Goal: Transaction & Acquisition: Book appointment/travel/reservation

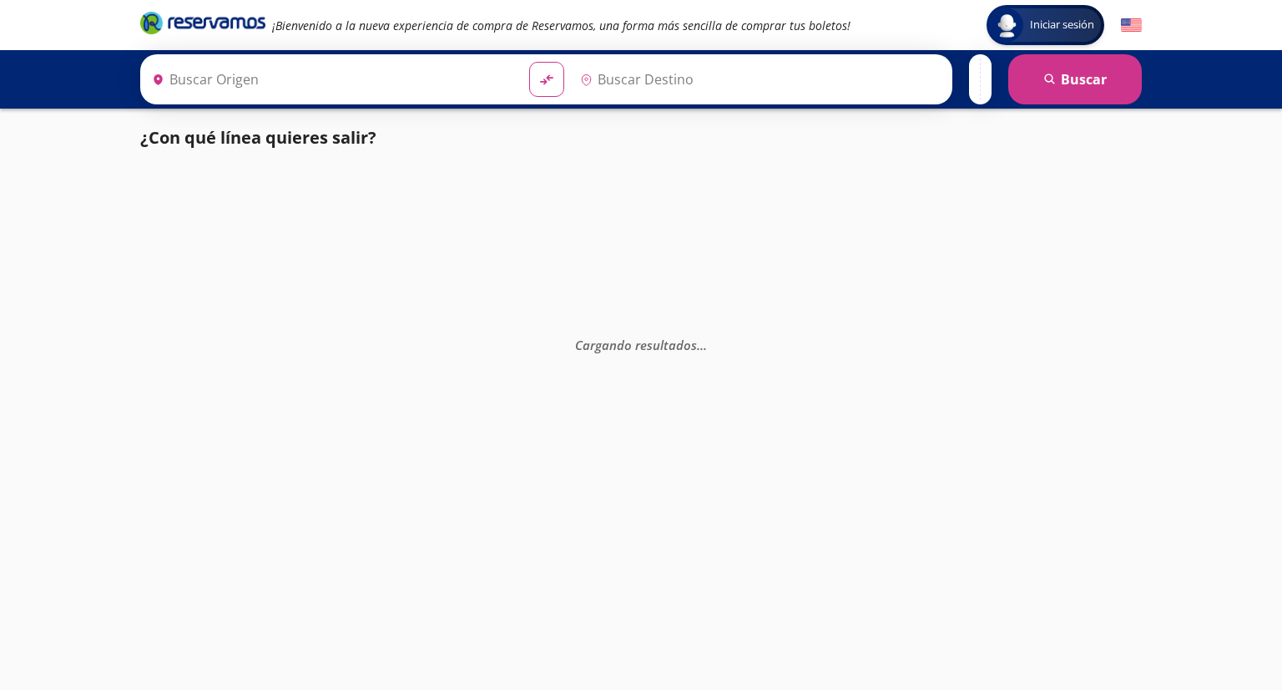
type input "[GEOGRAPHIC_DATA], [GEOGRAPHIC_DATA]"
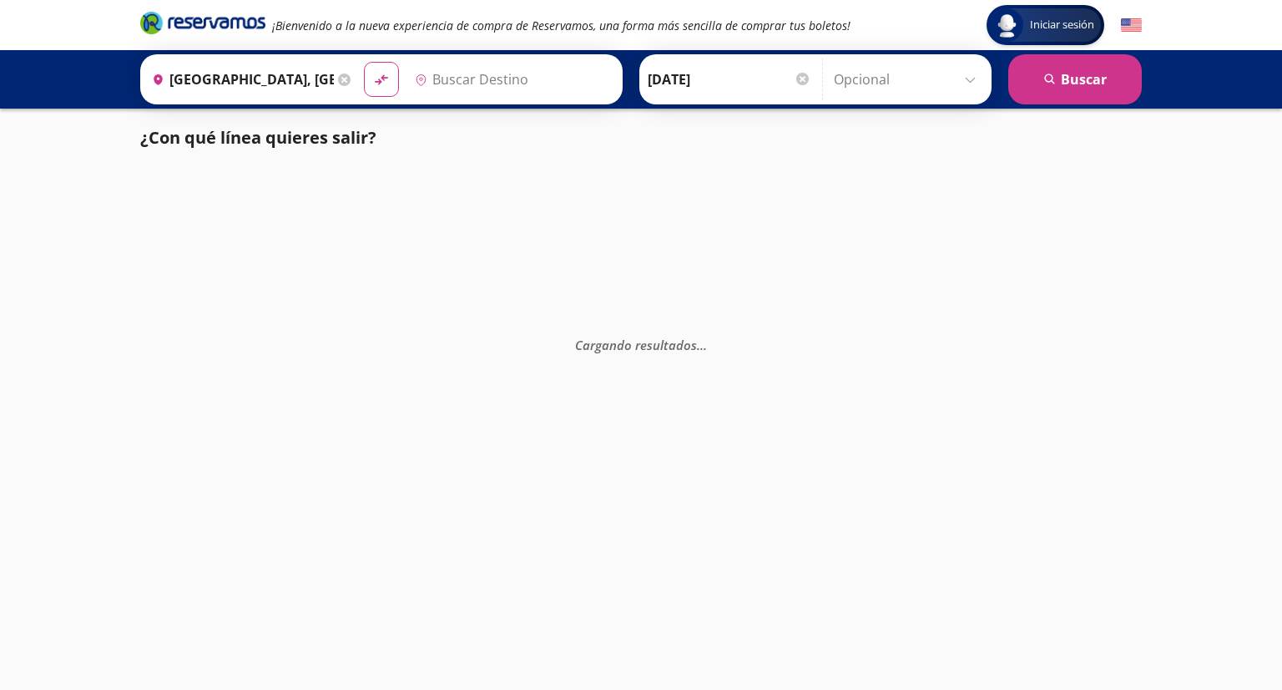
type input "[GEOGRAPHIC_DATA], [GEOGRAPHIC_DATA]"
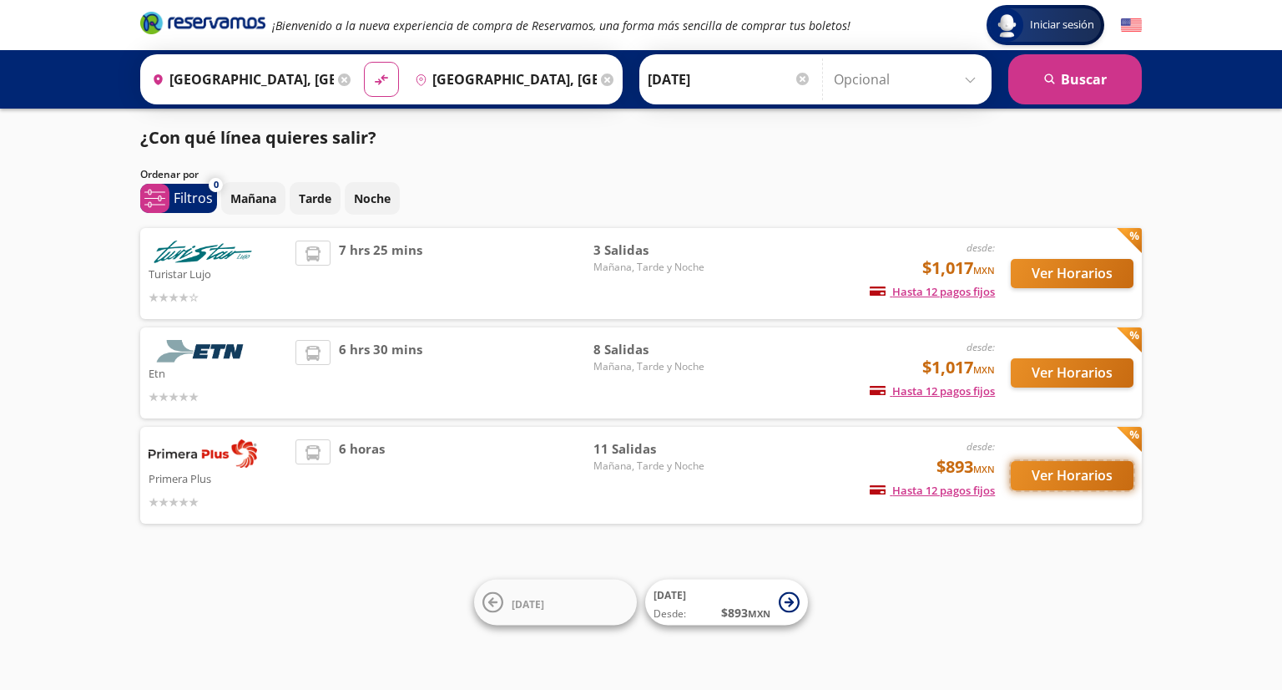
click at [1075, 472] on button "Ver Horarios" at bounding box center [1072, 475] width 123 height 29
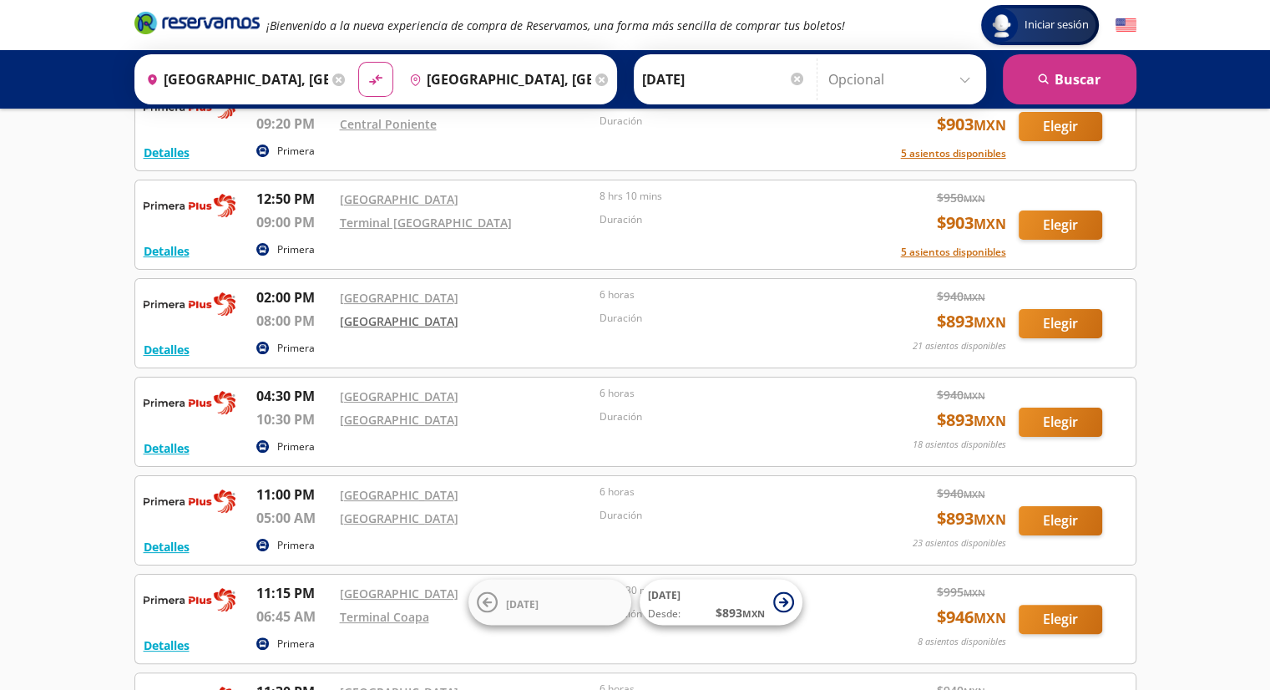
scroll to position [250, 0]
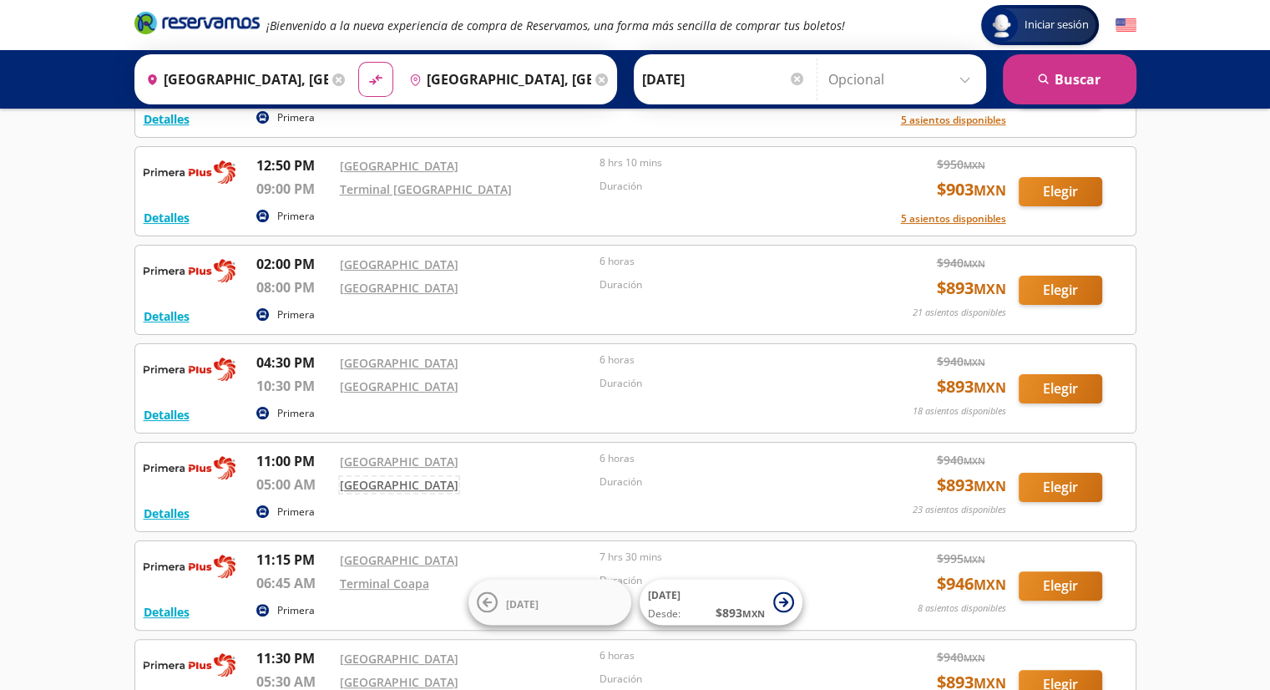
click at [391, 481] on link "[GEOGRAPHIC_DATA]" at bounding box center [399, 485] width 119 height 16
click at [402, 482] on link "[GEOGRAPHIC_DATA]" at bounding box center [399, 485] width 119 height 16
click at [1055, 485] on button "Elegir" at bounding box center [1060, 487] width 83 height 29
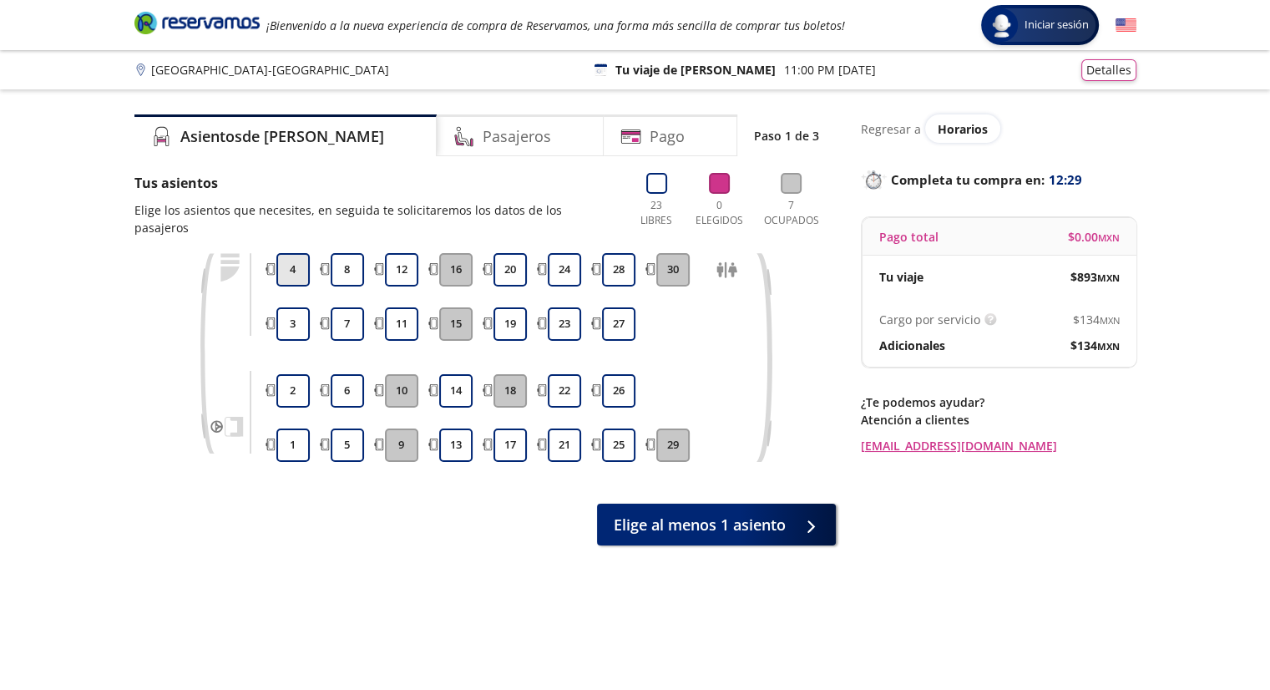
click at [291, 253] on button "4" at bounding box center [292, 269] width 33 height 33
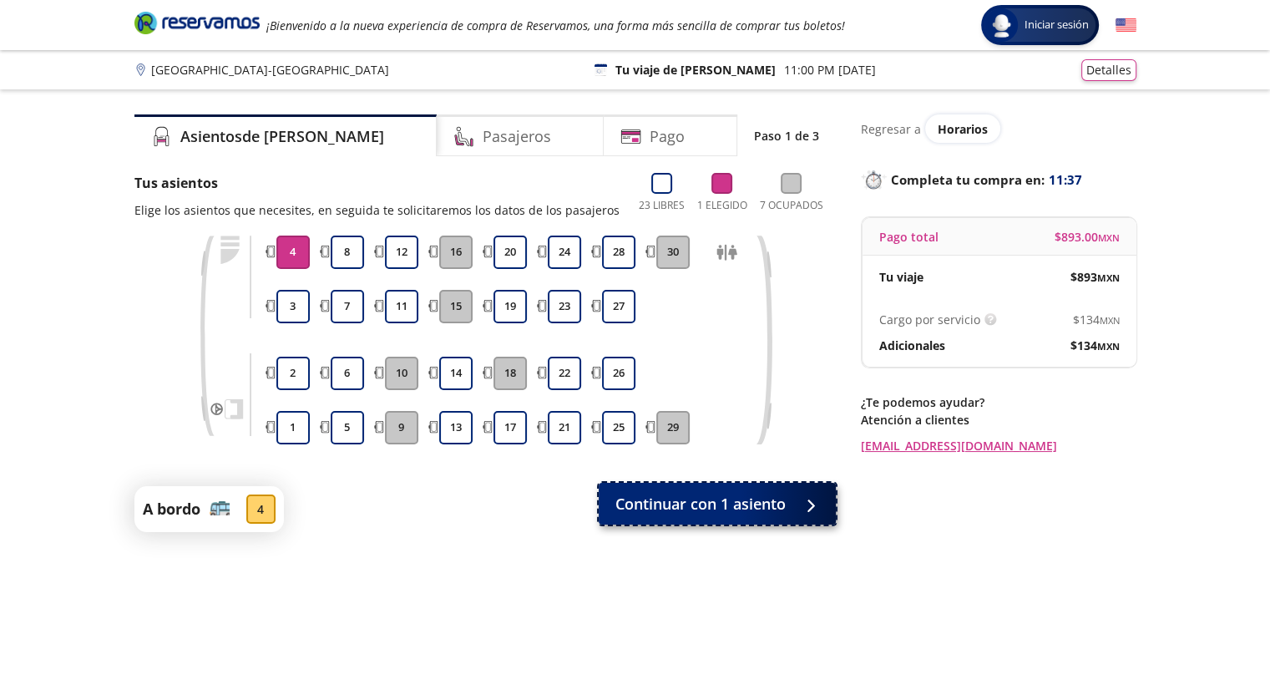
click at [695, 509] on span "Continuar con 1 asiento" at bounding box center [700, 504] width 170 height 23
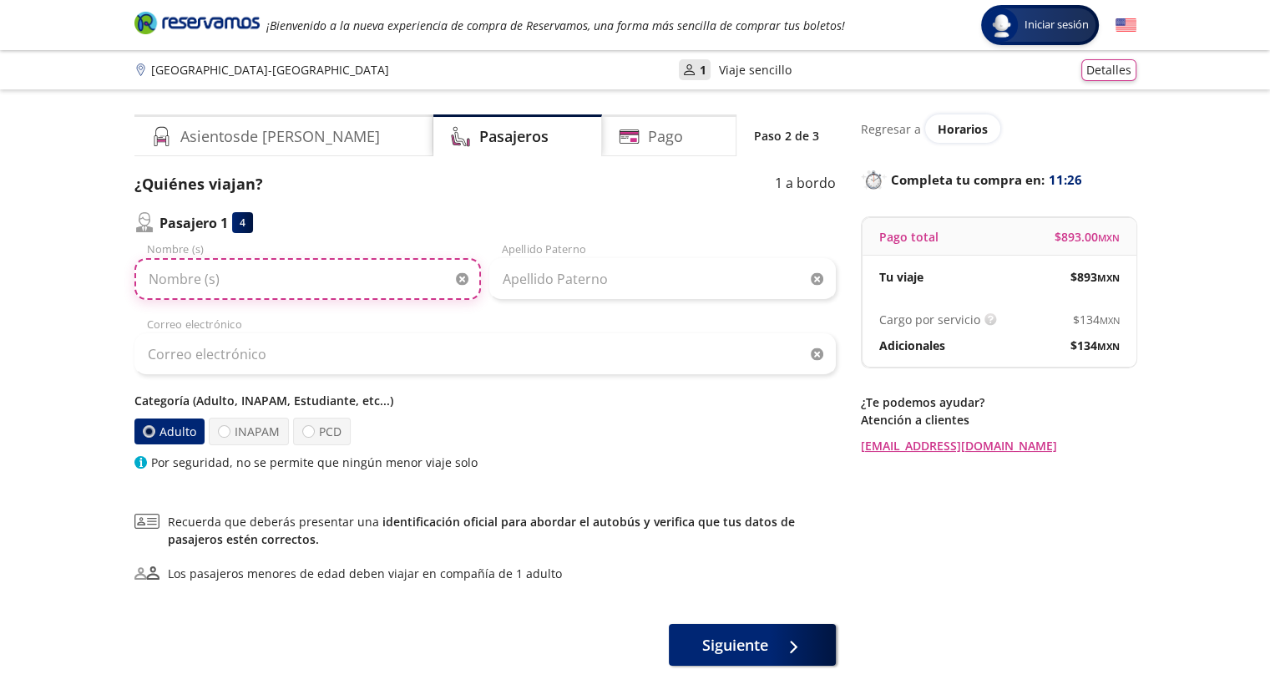
click at [144, 282] on input "Nombre (s)" at bounding box center [307, 279] width 346 height 42
type input "[PERSON_NAME]"
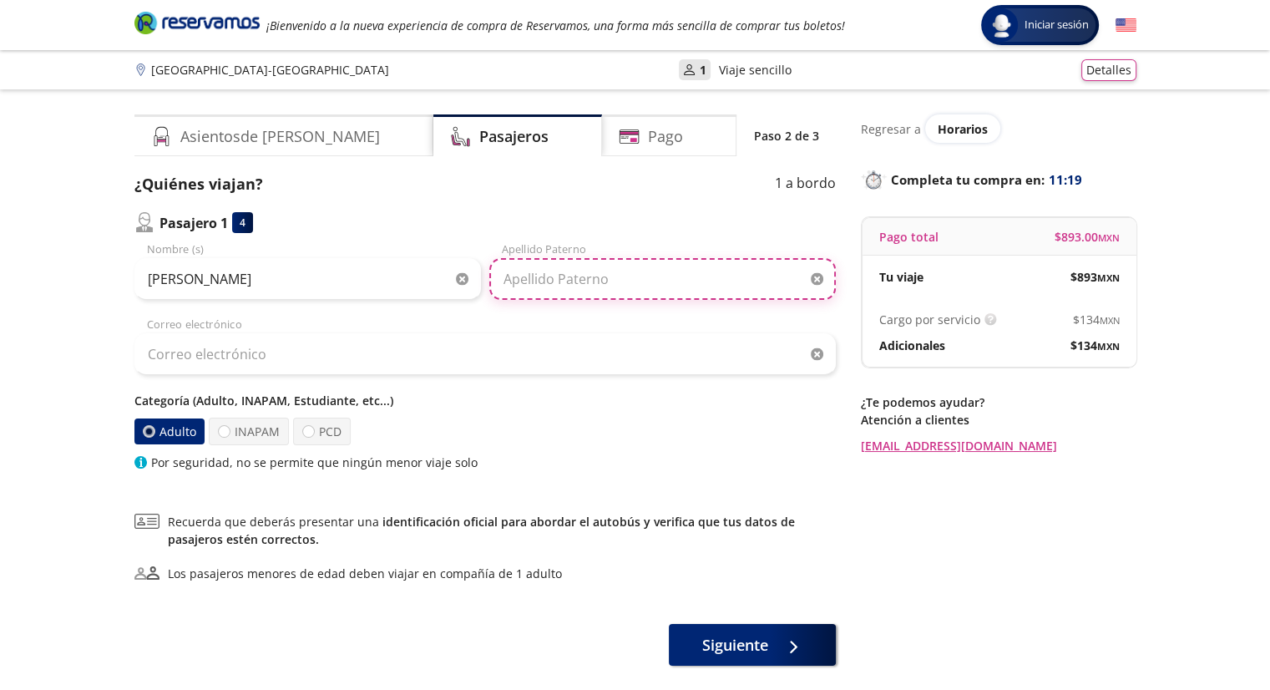
click at [508, 271] on input "Apellido Paterno" at bounding box center [662, 279] width 346 height 42
type input "[PERSON_NAME]"
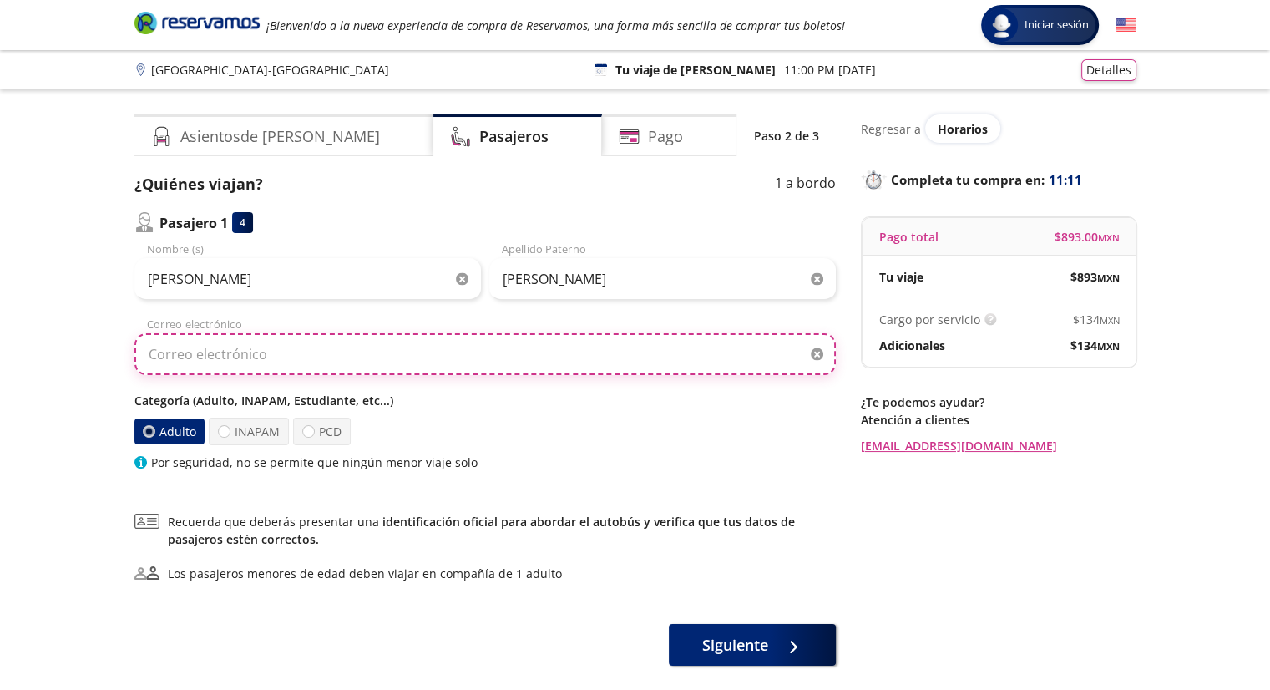
click at [156, 354] on input "Correo electrónico" at bounding box center [484, 354] width 701 height 42
type input "[PERSON_NAME][EMAIL_ADDRESS][PERSON_NAME][DOMAIN_NAME]"
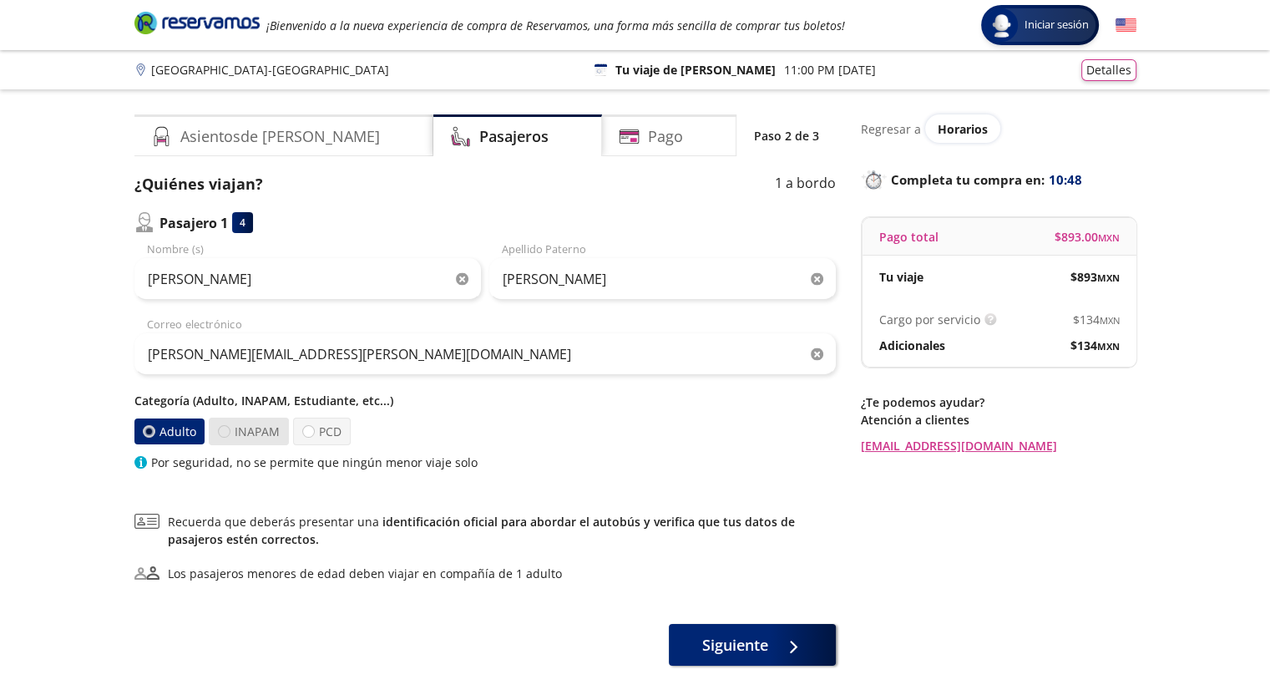
click at [222, 428] on div at bounding box center [224, 431] width 13 height 13
click at [222, 428] on input "INAPAM" at bounding box center [224, 431] width 11 height 11
radio input "true"
radio input "false"
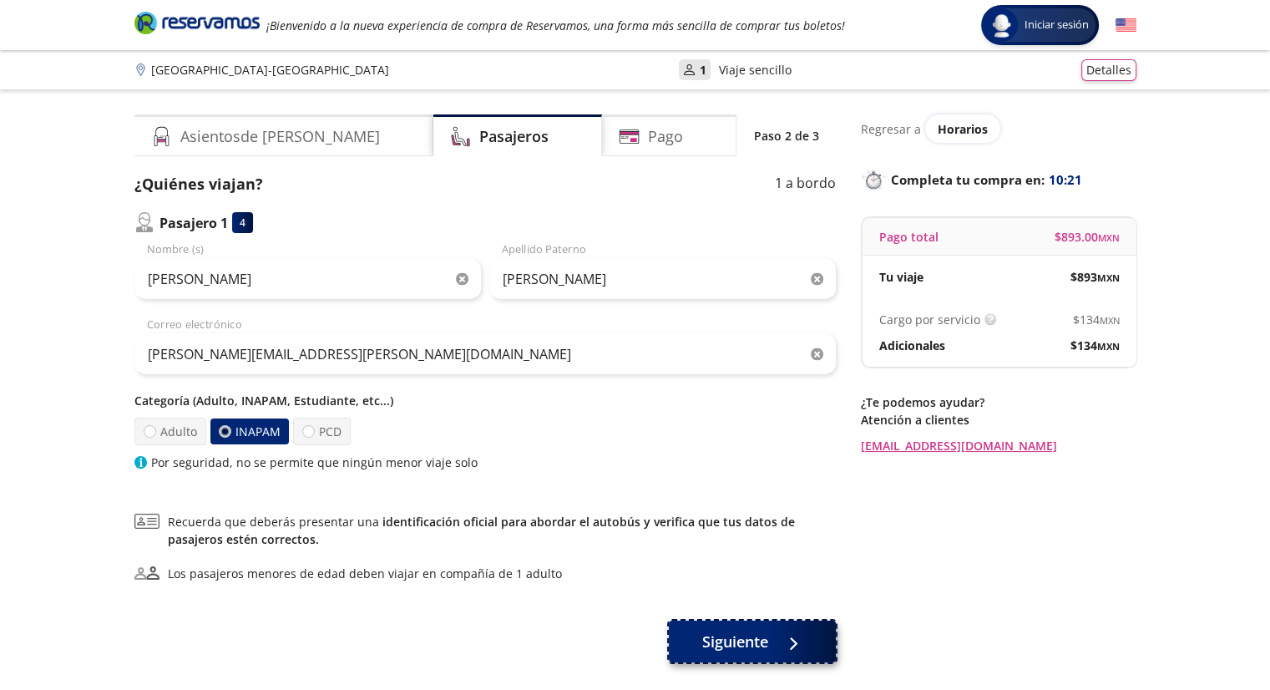
click at [741, 639] on span "Siguiente" at bounding box center [735, 641] width 66 height 23
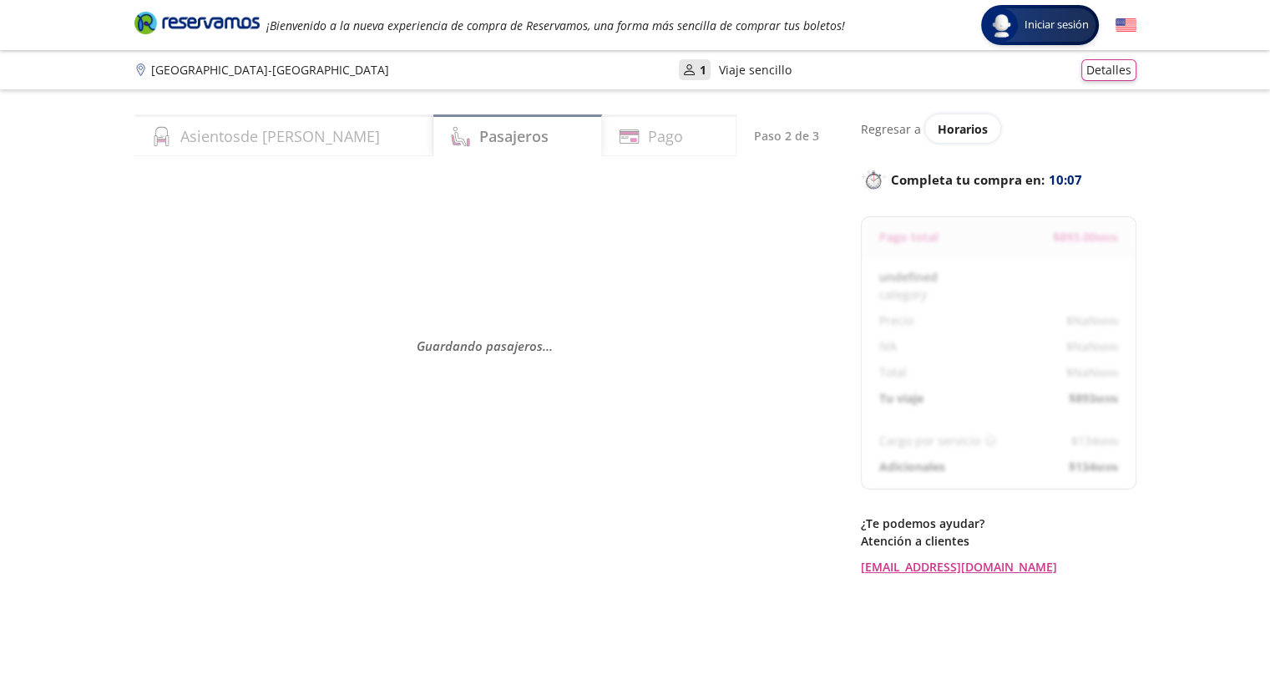
select select "MX"
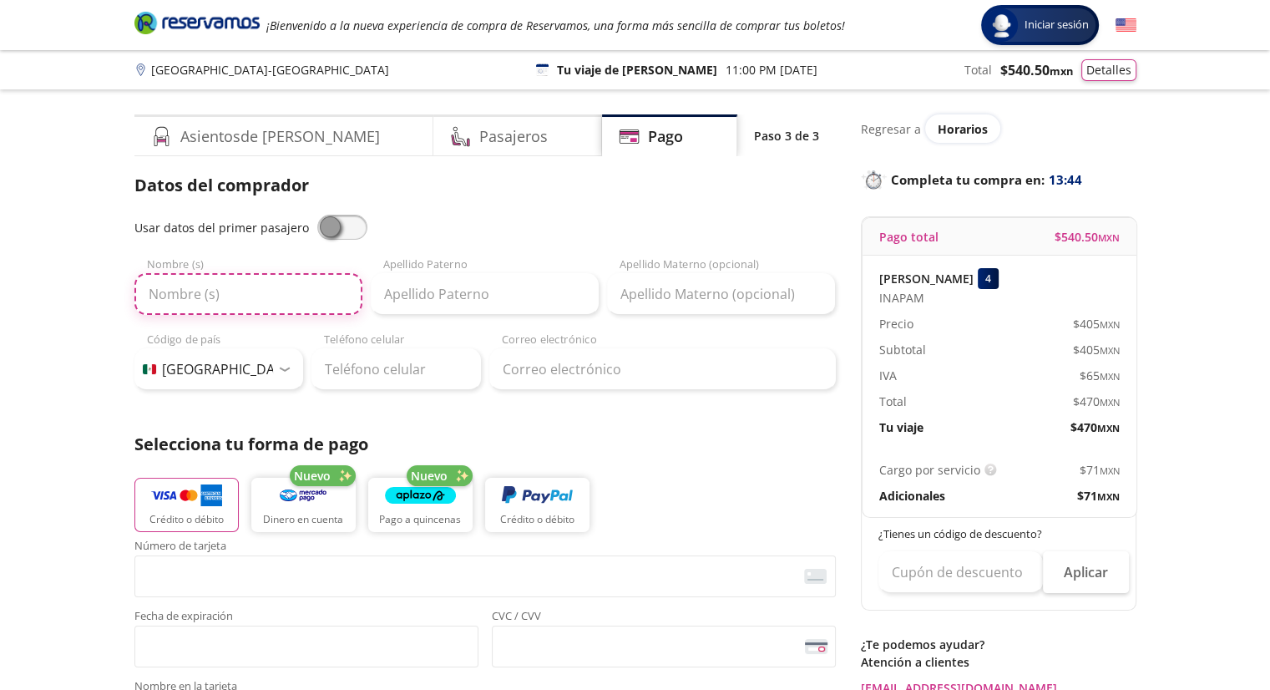
click at [144, 295] on input "Nombre (s)" at bounding box center [248, 294] width 228 height 42
type input "[PERSON_NAME]"
drag, startPoint x: 180, startPoint y: 292, endPoint x: 125, endPoint y: 299, distance: 55.5
click at [126, 299] on div "Asientos de [PERSON_NAME] Pago Paso 3 de 3 Servicios adicionales ¿Tienes un cód…" at bounding box center [635, 694] width 1019 height 1160
type input "[PERSON_NAME]"
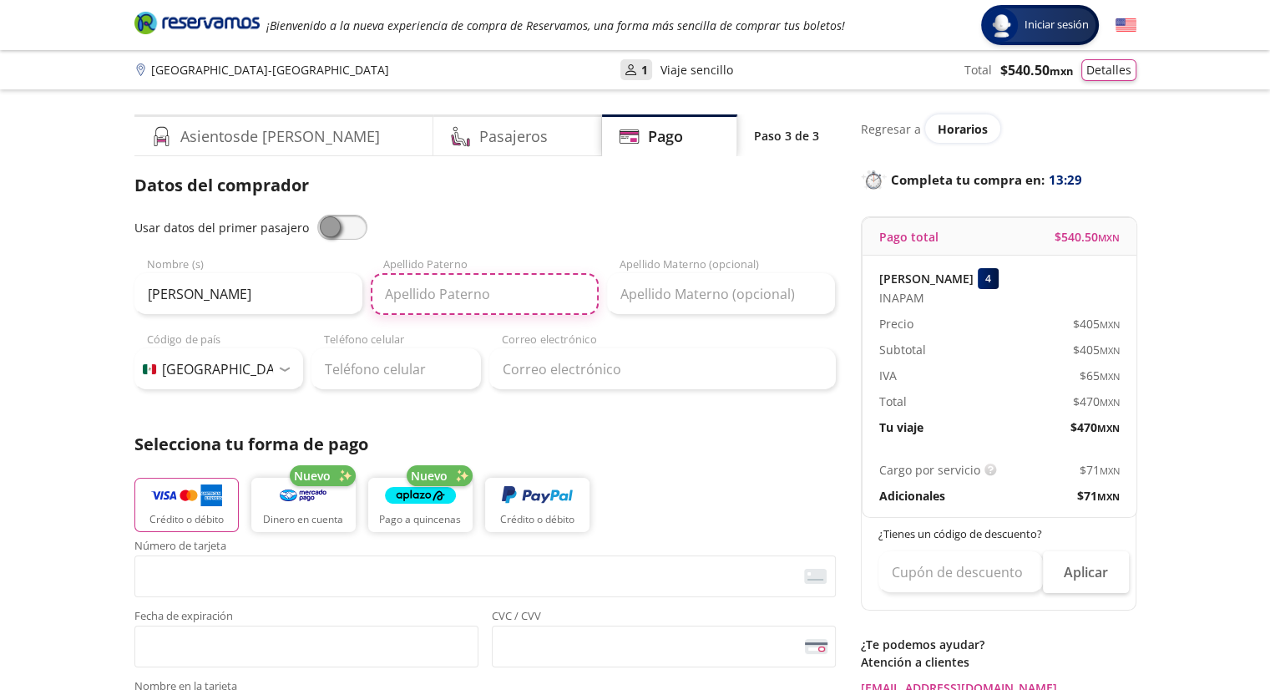
click at [384, 293] on input "Apellido Paterno" at bounding box center [485, 294] width 228 height 42
type input "[PERSON_NAME]"
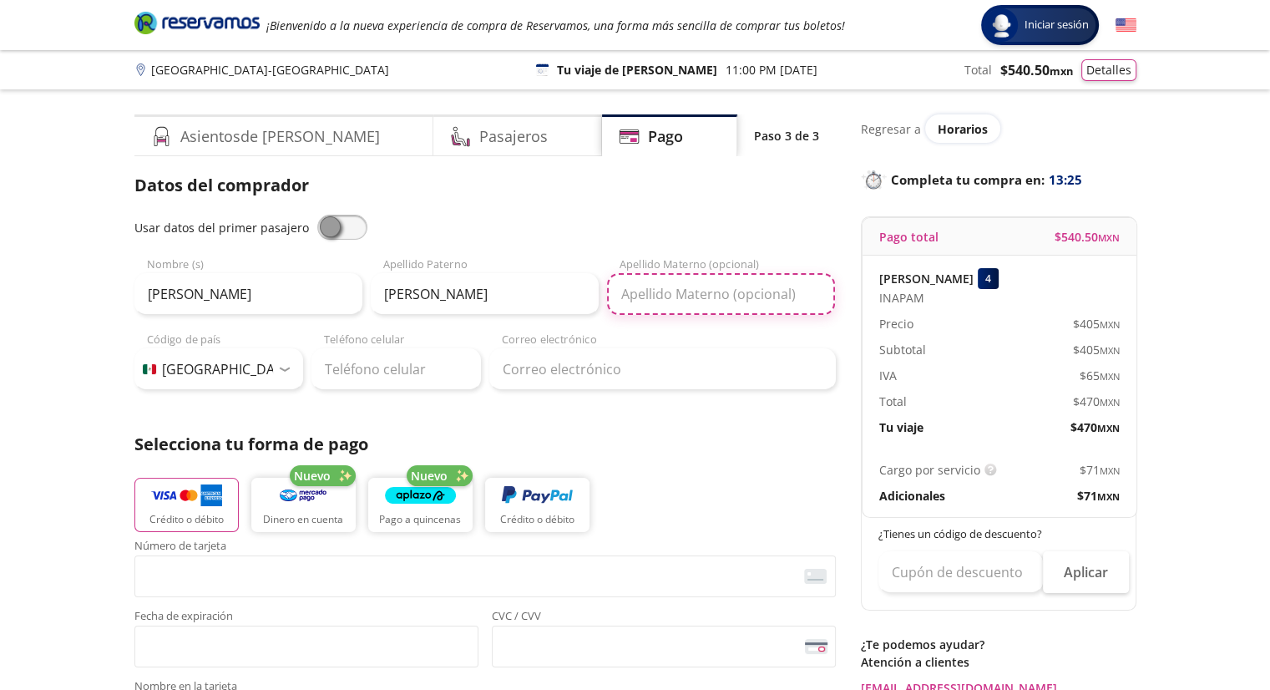
click at [620, 287] on input "Apellido Materno (opcional)" at bounding box center [721, 294] width 228 height 42
type input "[PERSON_NAME]"
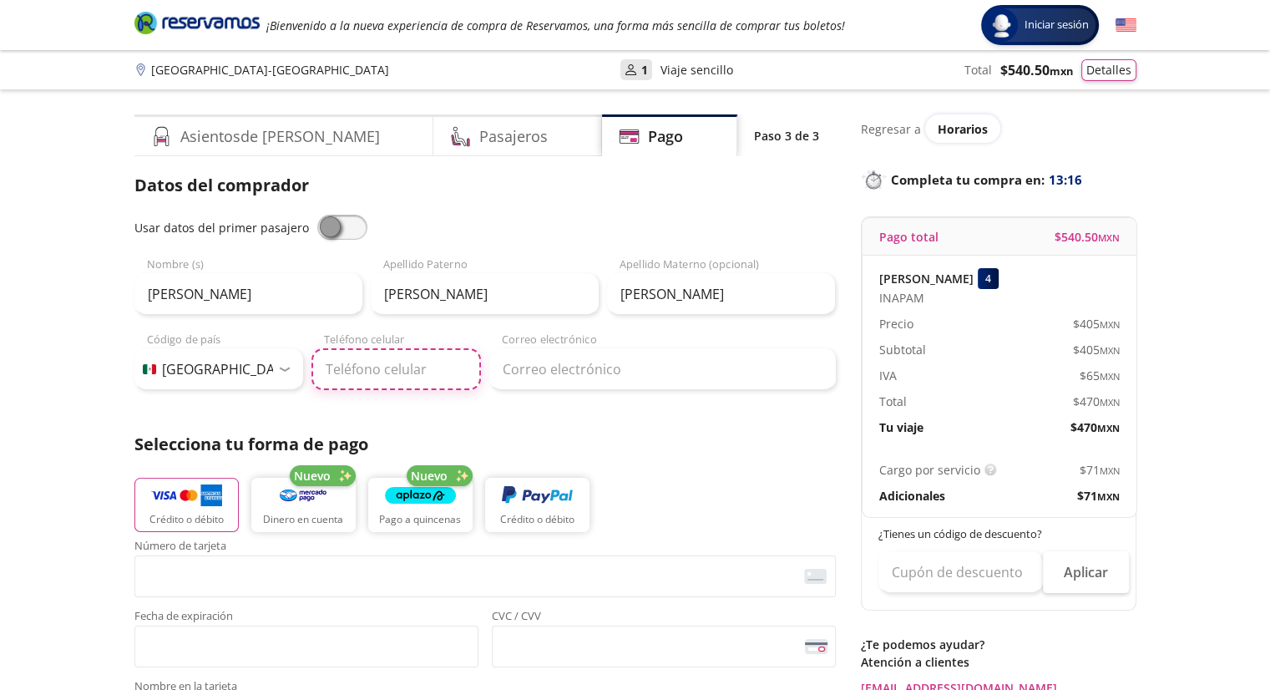
click at [325, 370] on input "Teléfono celular" at bounding box center [395, 369] width 169 height 42
type input "449 198 4232"
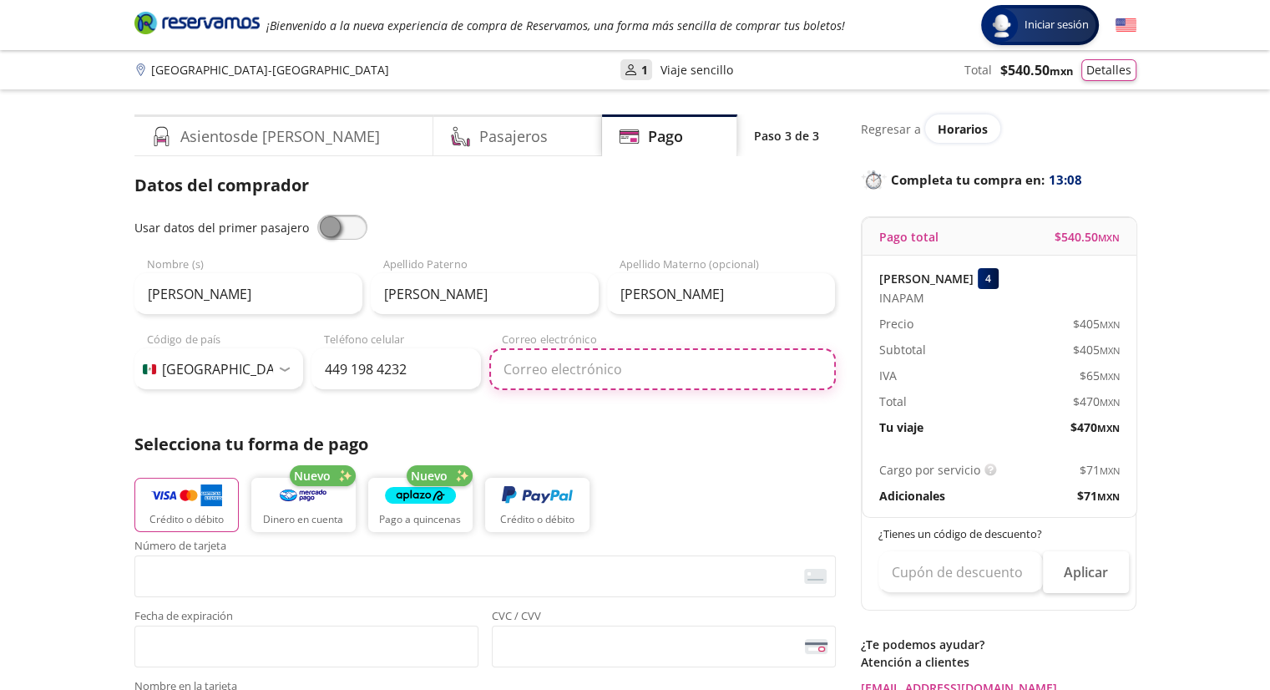
click at [504, 375] on input "Correo electrónico" at bounding box center [662, 369] width 346 height 42
type input "[PERSON_NAME][EMAIL_ADDRESS][PERSON_NAME][DOMAIN_NAME]"
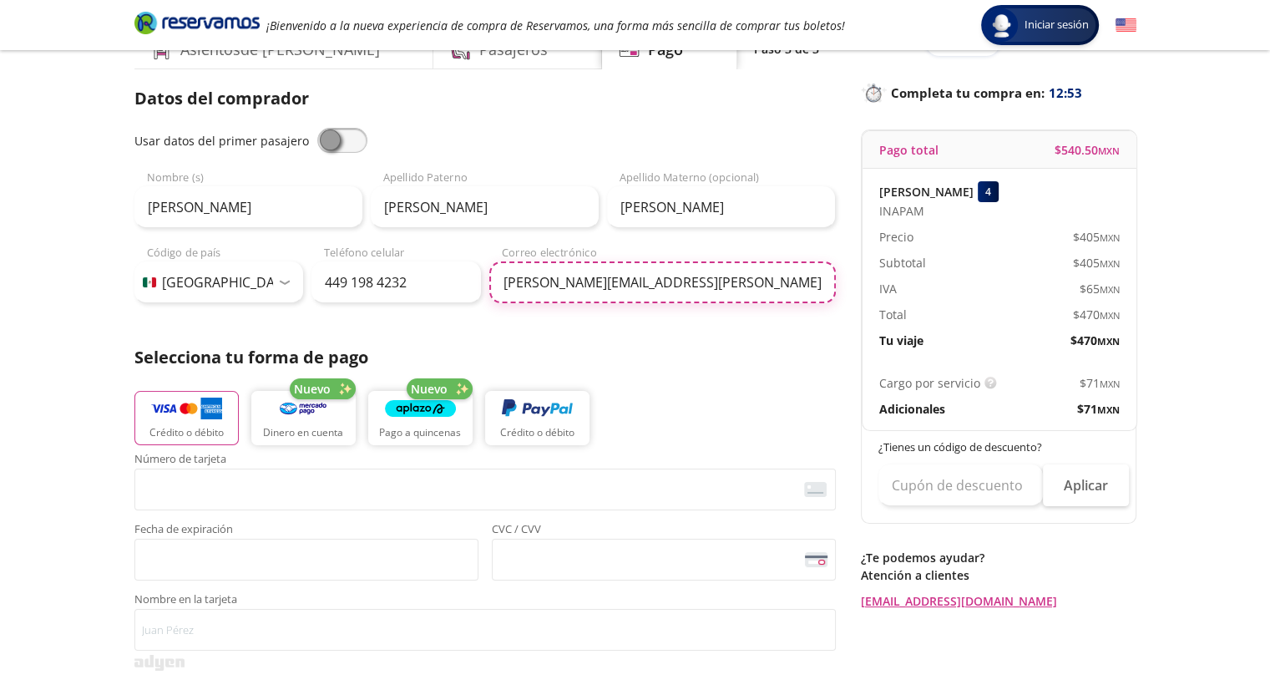
scroll to position [334, 0]
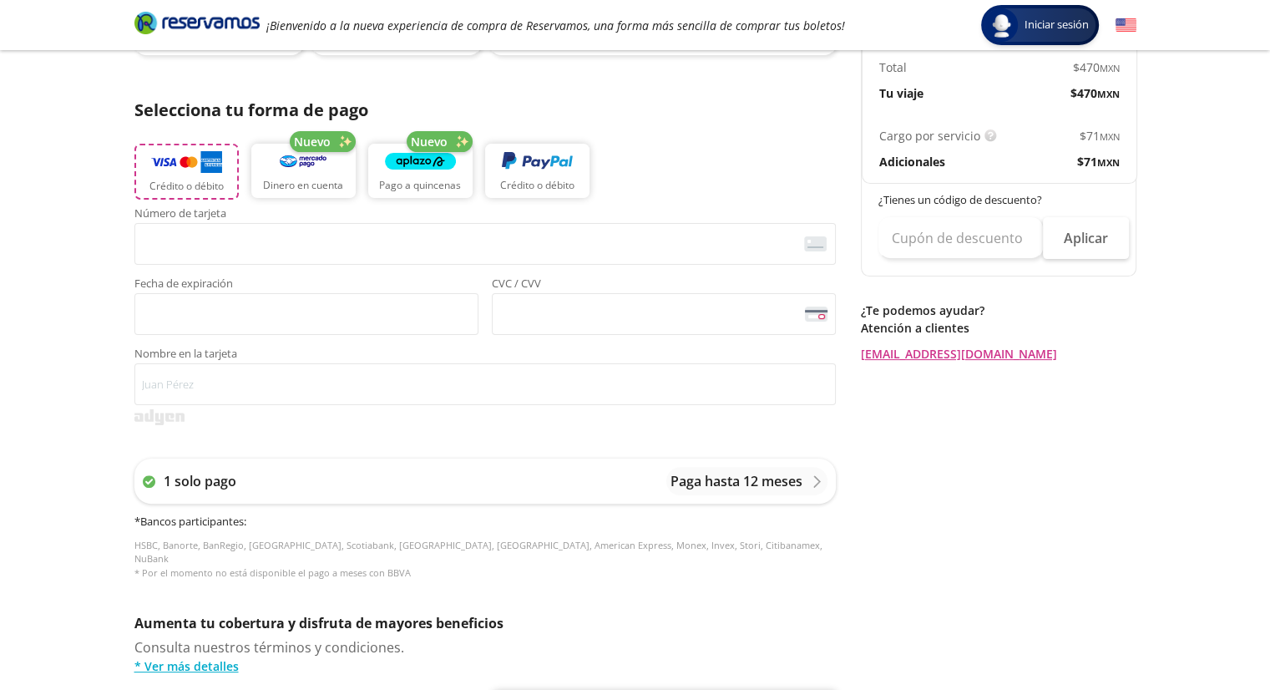
click at [169, 176] on button "Crédito o débito" at bounding box center [186, 172] width 104 height 56
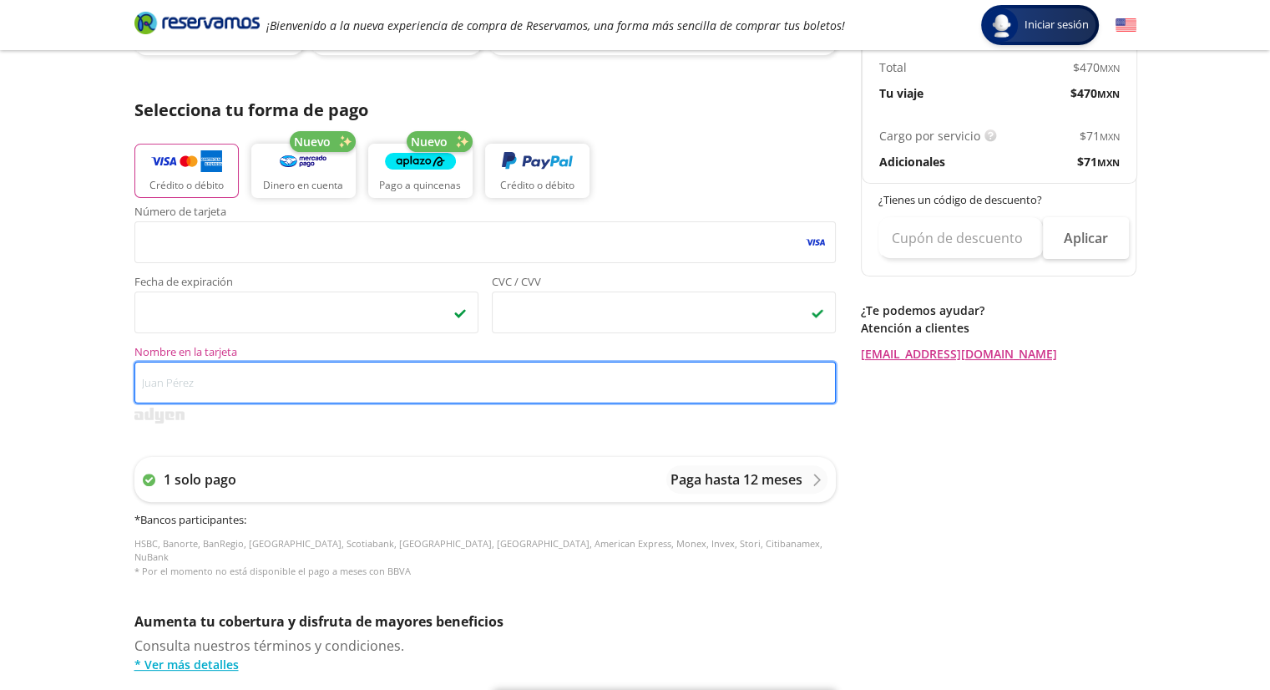
click at [164, 374] on input "Nombre en la tarjeta" at bounding box center [484, 383] width 701 height 42
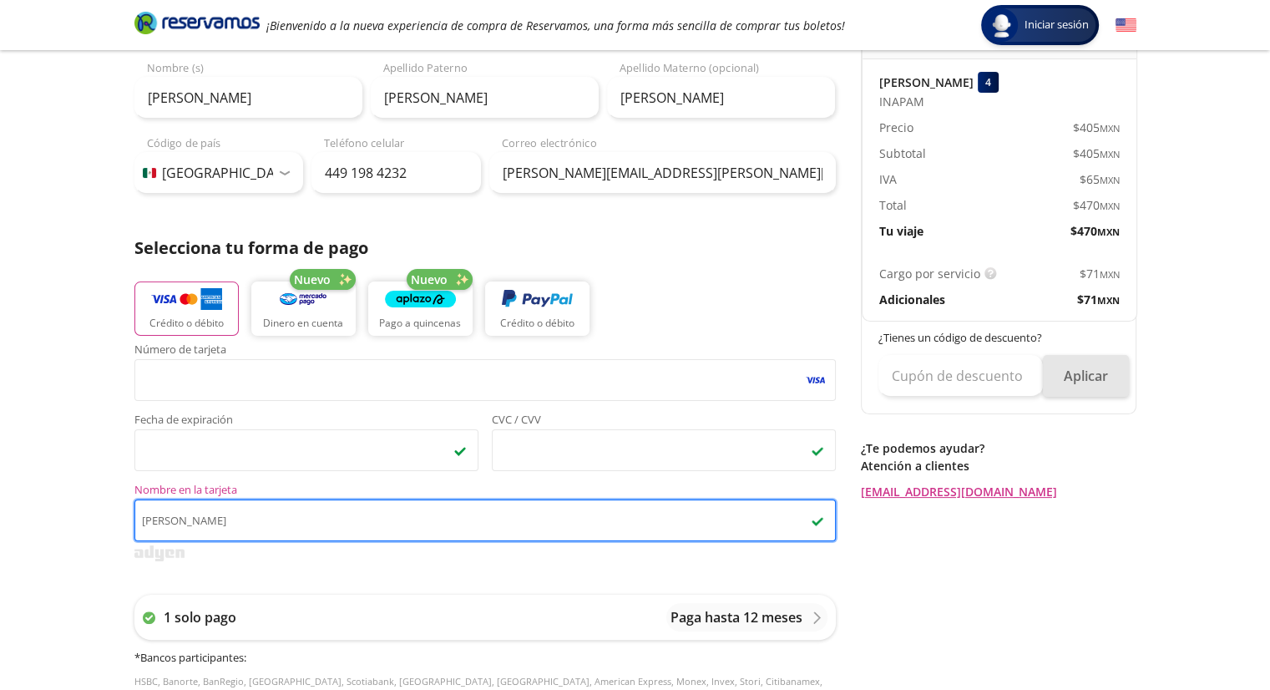
scroll to position [167, 0]
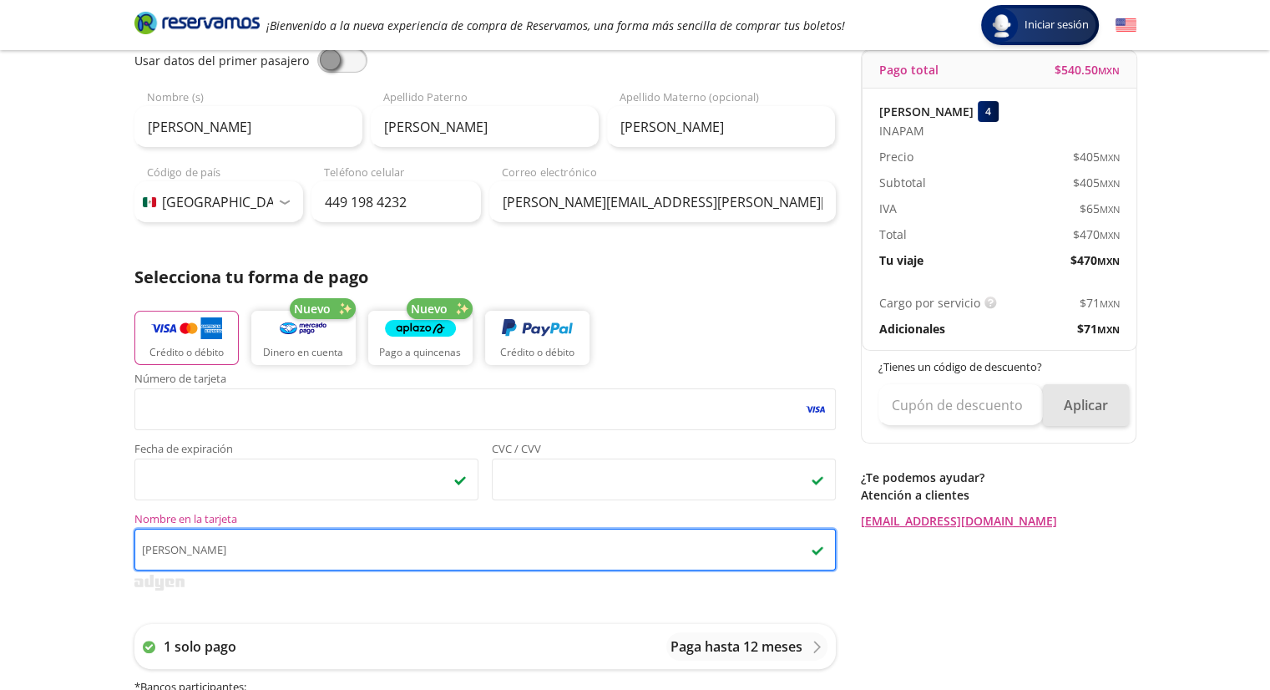
type input "[PERSON_NAME]"
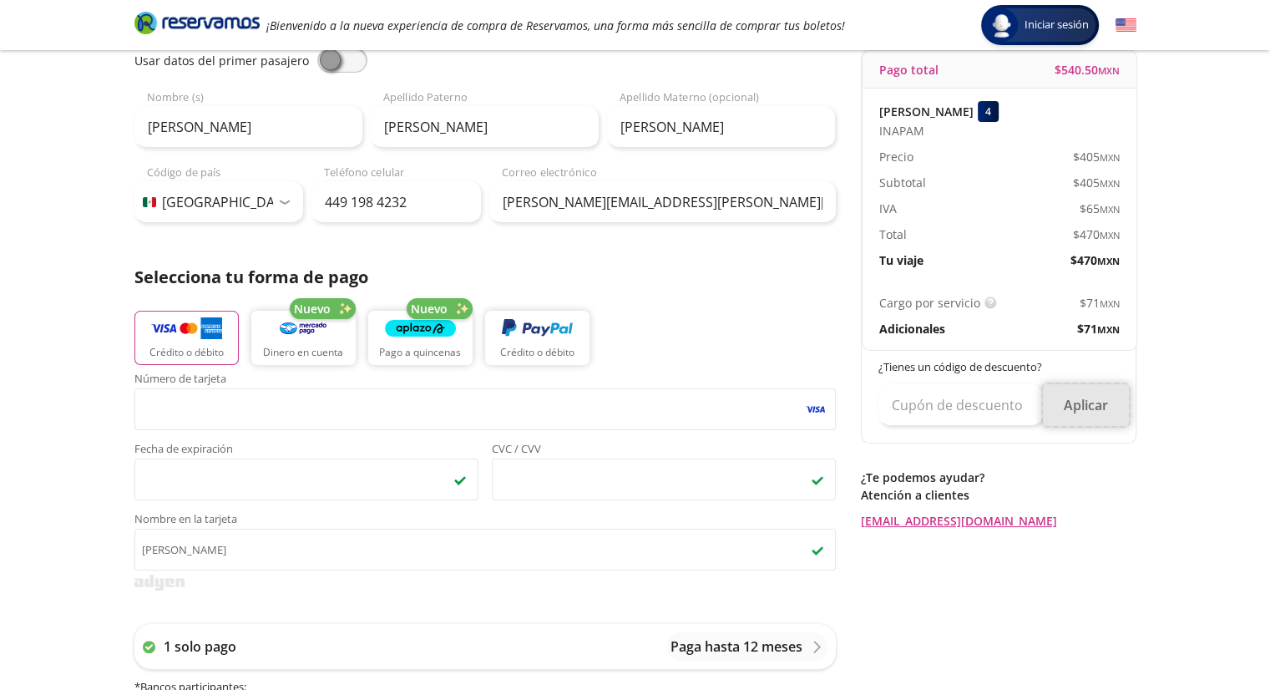
click at [1102, 410] on button "Aplicar" at bounding box center [1086, 405] width 86 height 42
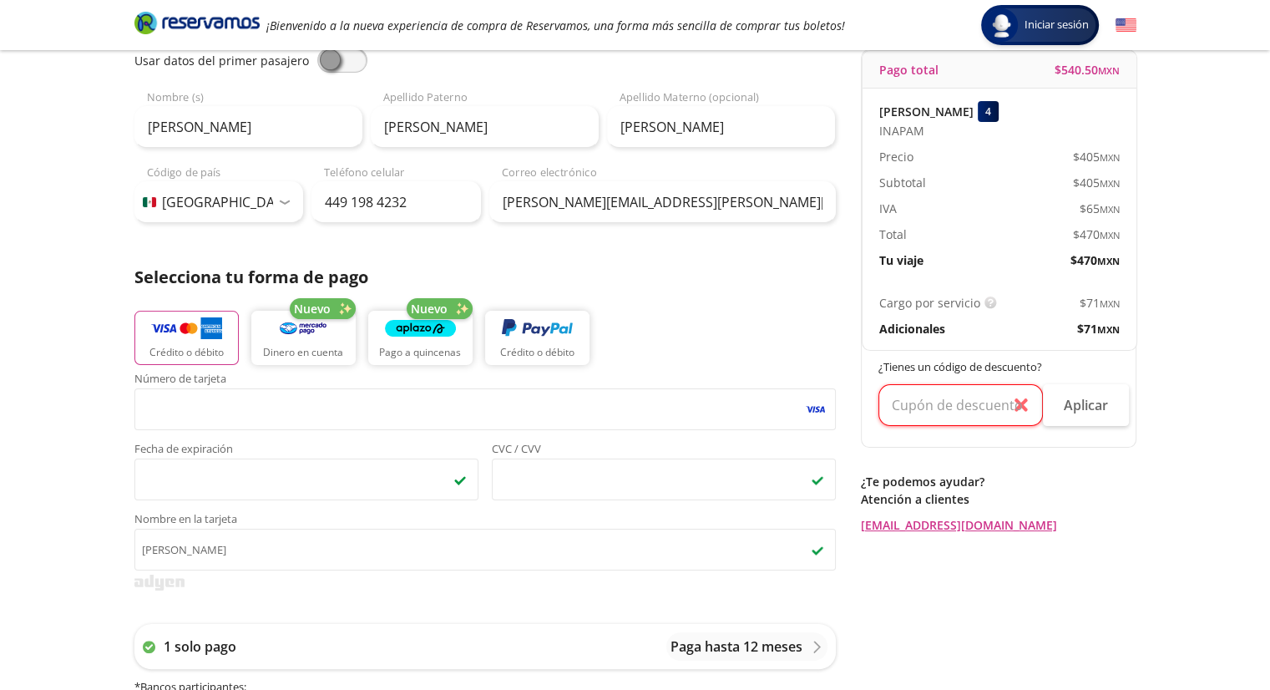
click at [1083, 478] on p "¿Te podemos ayudar?" at bounding box center [999, 482] width 276 height 18
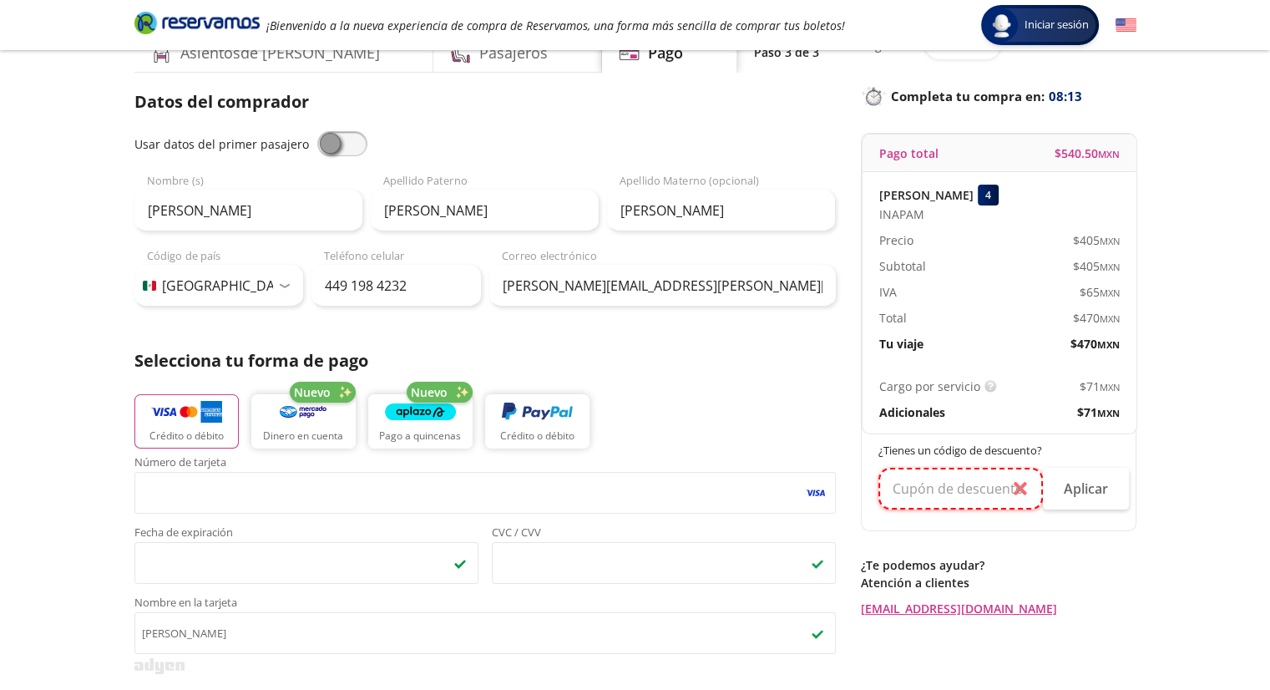
click at [1004, 478] on input "text" at bounding box center [960, 489] width 164 height 42
click at [1110, 481] on button "Aplicar" at bounding box center [1086, 489] width 86 height 42
click at [1044, 529] on div "Regresar a Horarios Completa tu compra en : 08:11 Pago total $ 540.50 MXN [PERS…" at bounding box center [999, 324] width 276 height 586
click at [1009, 479] on input "text" at bounding box center [960, 489] width 164 height 42
click at [1010, 469] on input "text" at bounding box center [960, 489] width 164 height 42
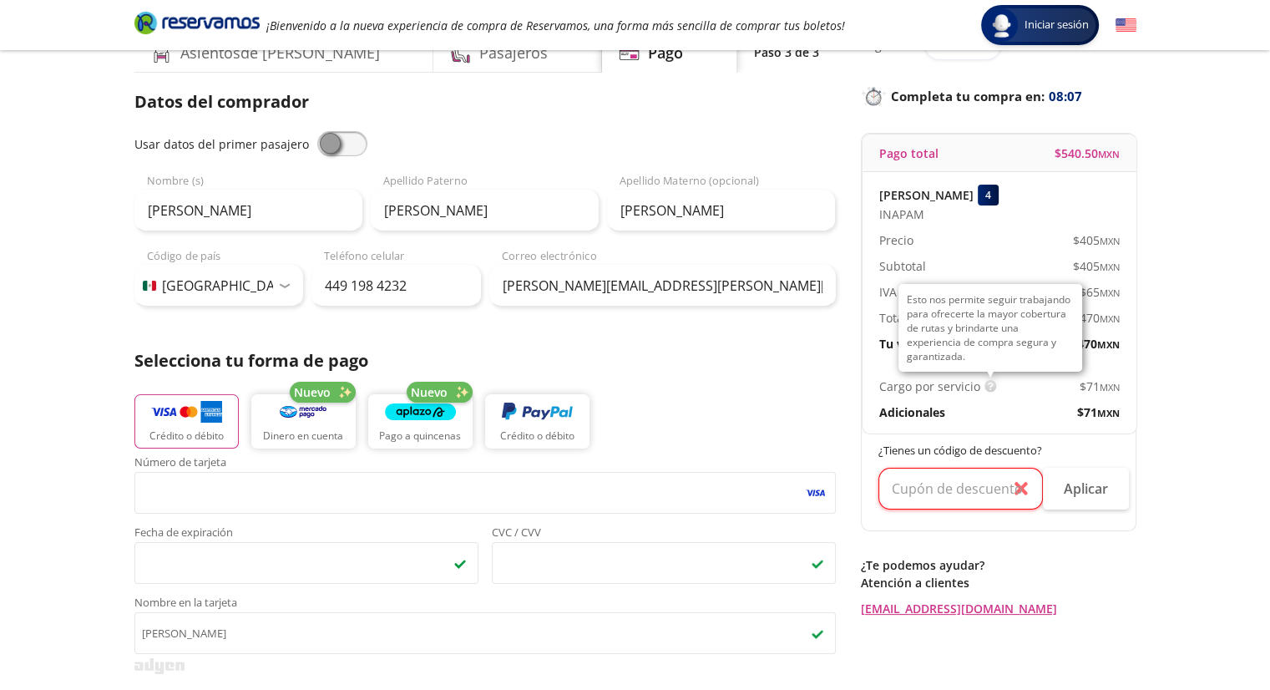
click at [988, 385] on img at bounding box center [990, 386] width 13 height 13
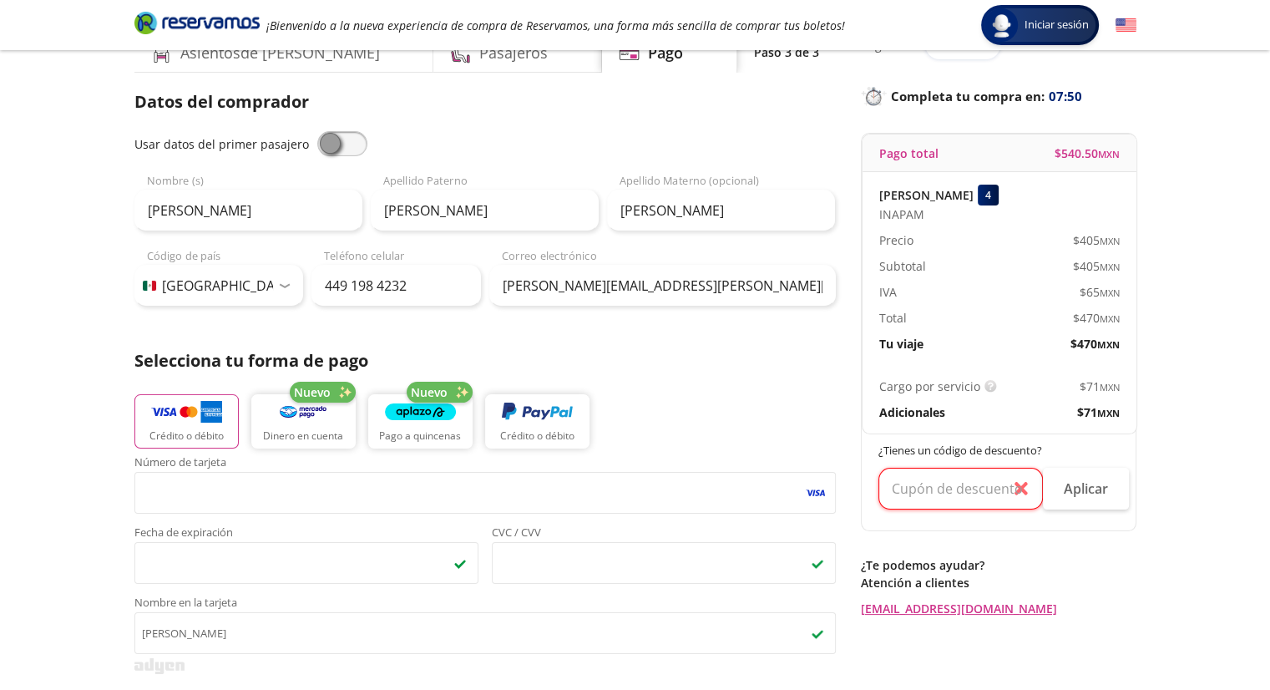
click at [1090, 389] on span "$ 71 MXN" at bounding box center [1099, 386] width 40 height 18
click at [1089, 388] on span "$ 71 MXN" at bounding box center [1099, 386] width 40 height 18
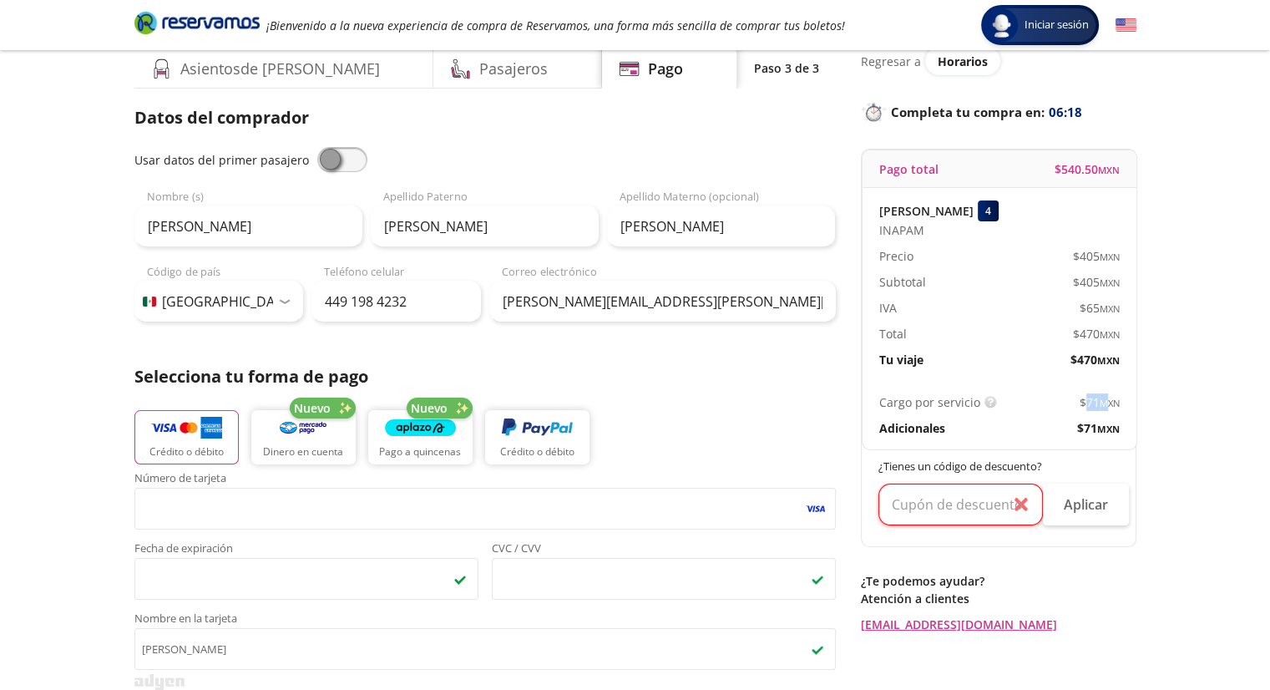
scroll to position [0, 0]
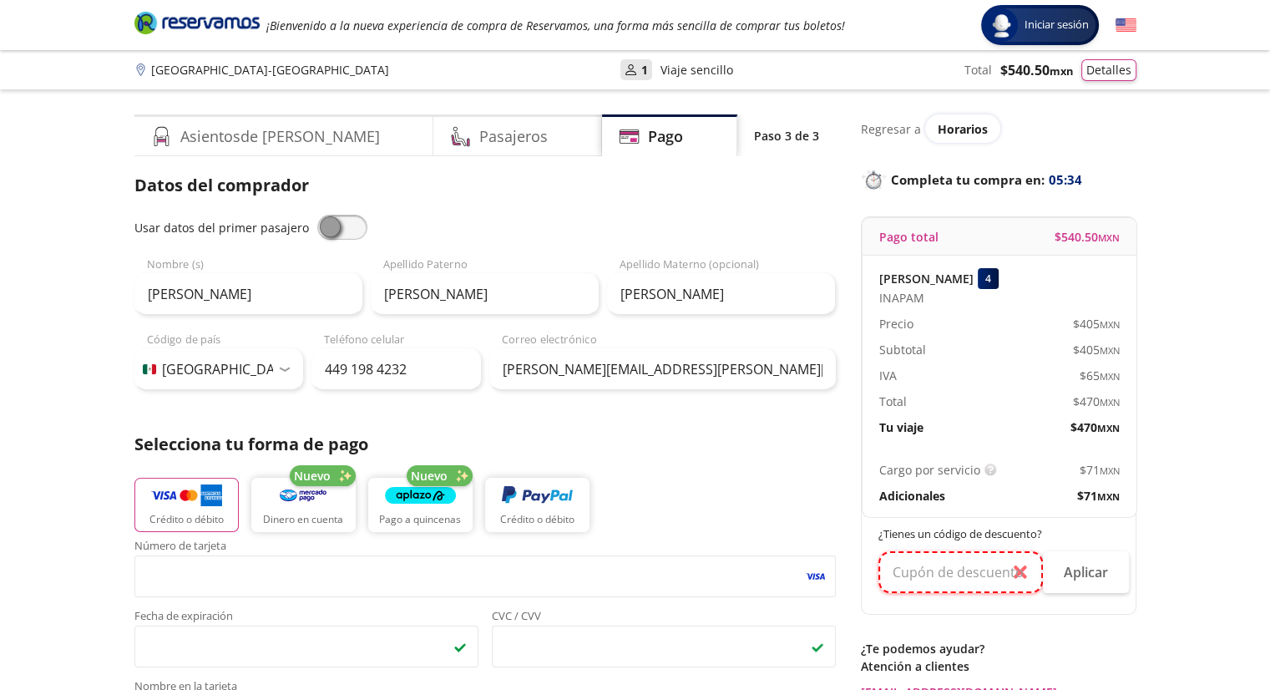
click at [1019, 573] on input "text" at bounding box center [960, 572] width 164 height 42
click at [950, 597] on div "¿Tienes un código de descuento? Aplicar" at bounding box center [1000, 566] width 276 height 96
drag, startPoint x: 1025, startPoint y: 534, endPoint x: 1032, endPoint y: 540, distance: 8.9
click at [1028, 538] on p "¿Tienes un código de descuento?" at bounding box center [999, 534] width 242 height 17
click at [1052, 530] on p "¿Tienes un código de descuento?" at bounding box center [999, 534] width 242 height 17
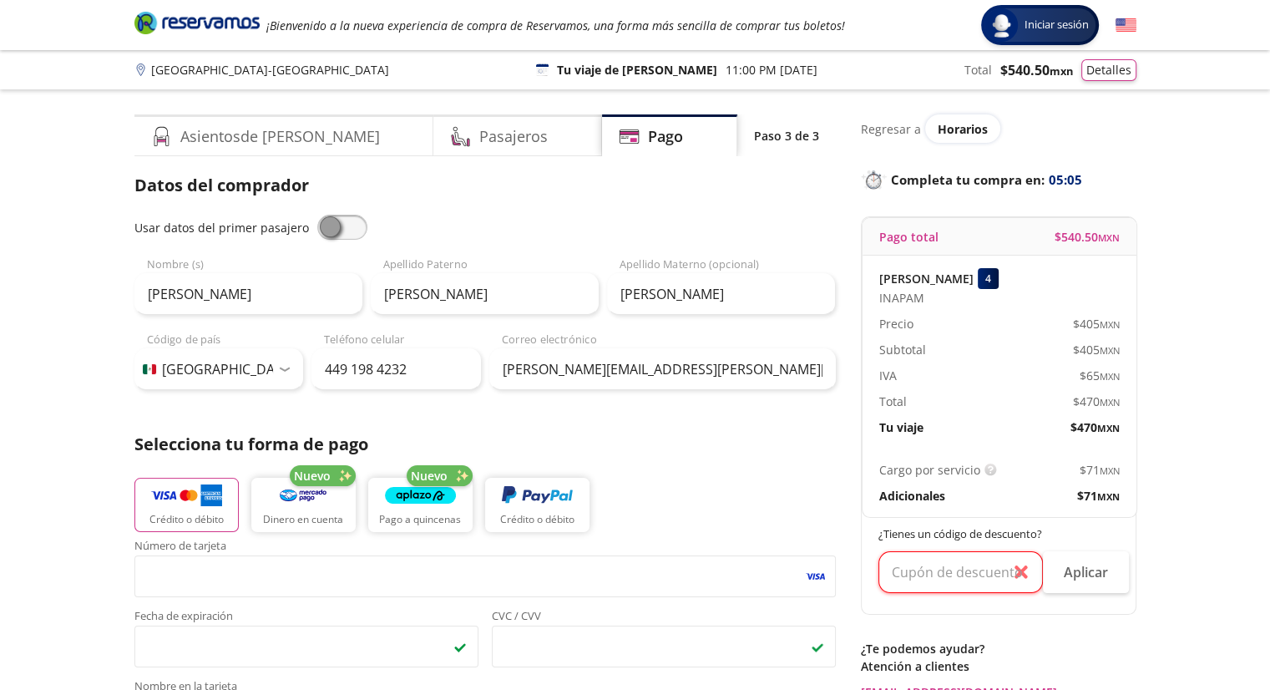
click at [1079, 61] on div "Total $ 540.50 MXN Detalles" at bounding box center [1050, 70] width 172 height 22
click at [1115, 77] on button "Detalles" at bounding box center [1108, 68] width 55 height 22
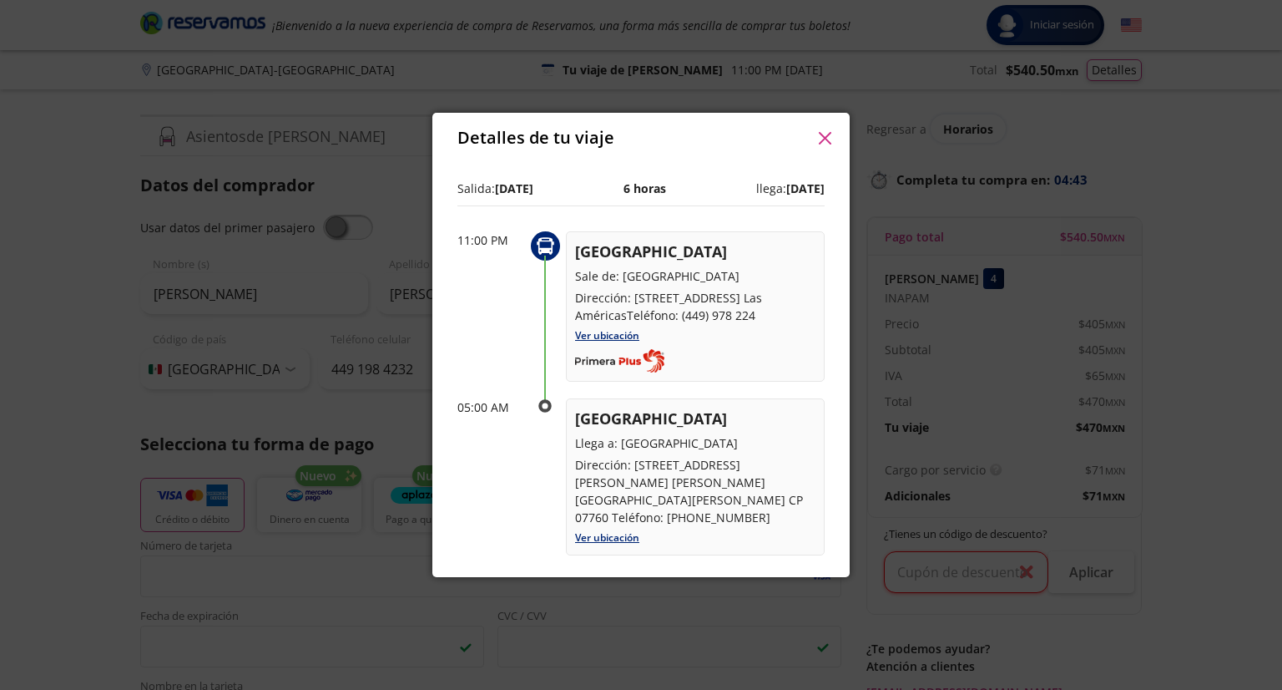
click at [826, 134] on icon "button" at bounding box center [825, 138] width 13 height 13
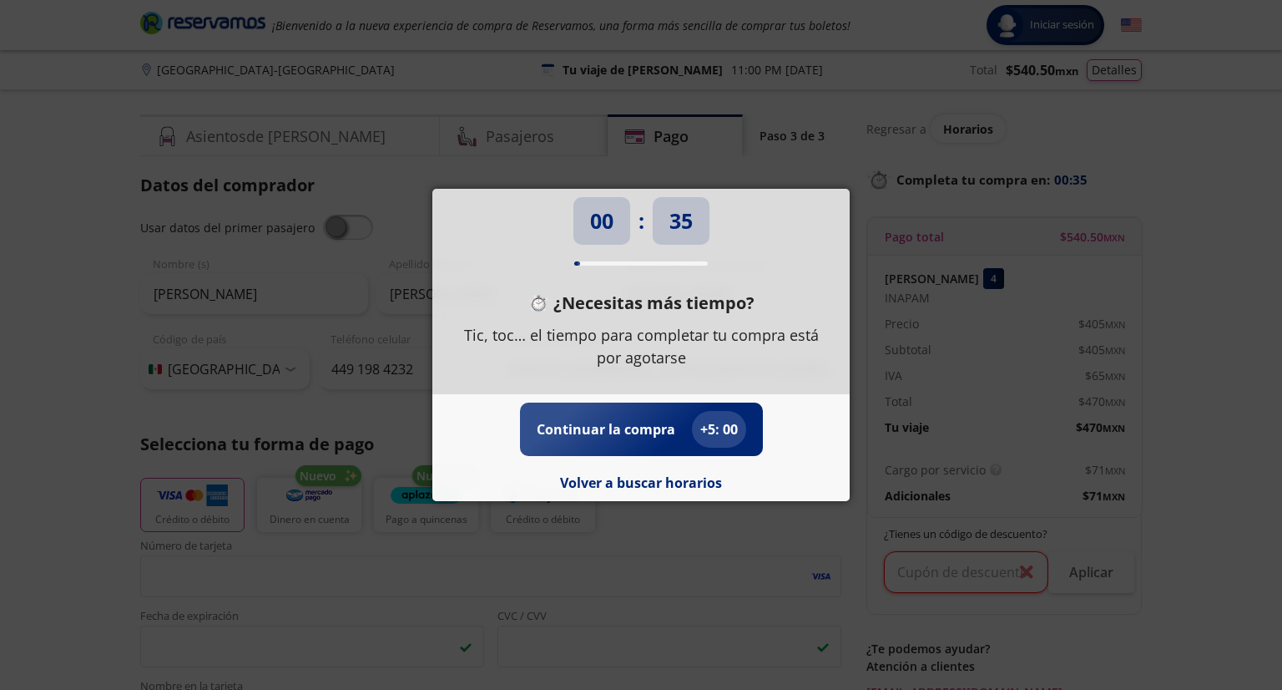
click at [733, 562] on div "00 : 35 ¿Necesitas más tiempo? Tic, toc… el tiempo para completar tu compra est…" at bounding box center [641, 345] width 1282 height 690
click at [734, 562] on div "00 : 34 ¿Necesitas más tiempo? Tic, toc… el tiempo para completar tu compra est…" at bounding box center [641, 345] width 1282 height 690
click at [734, 559] on div "00 : 34 ¿Necesitas más tiempo? Tic, toc… el tiempo para completar tu compra est…" at bounding box center [641, 345] width 1282 height 690
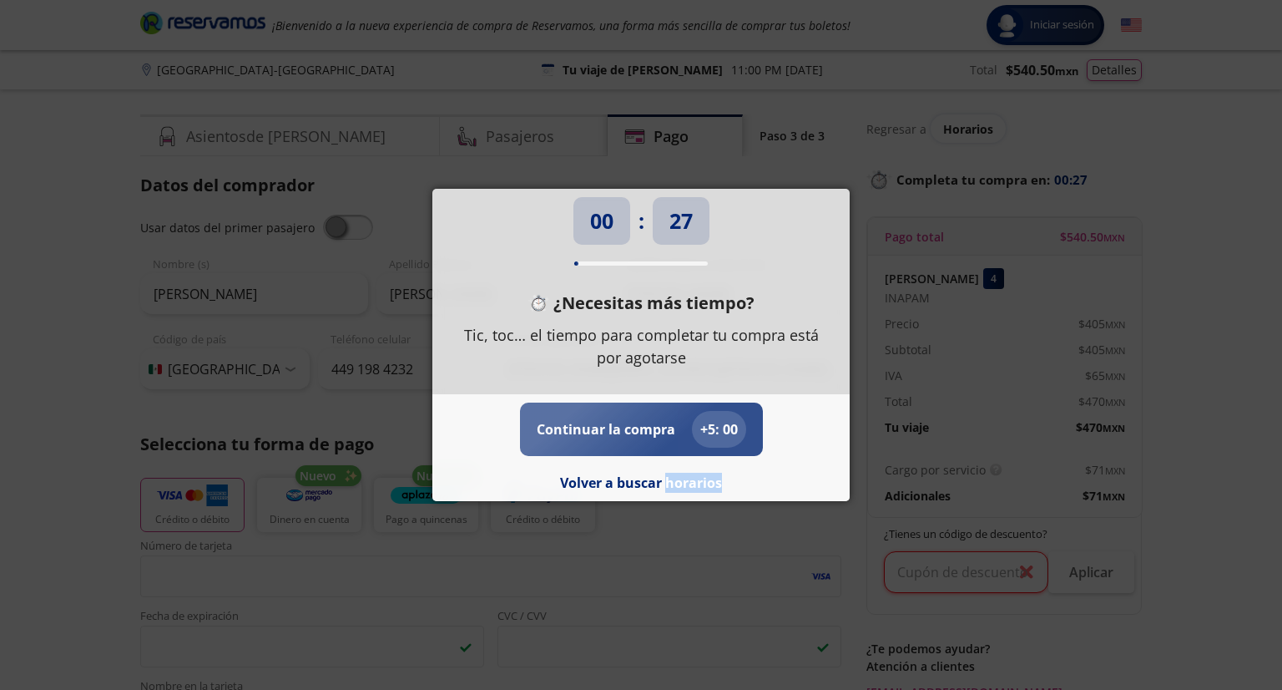
click at [718, 427] on p "+ 5 : 00" at bounding box center [719, 429] width 38 height 20
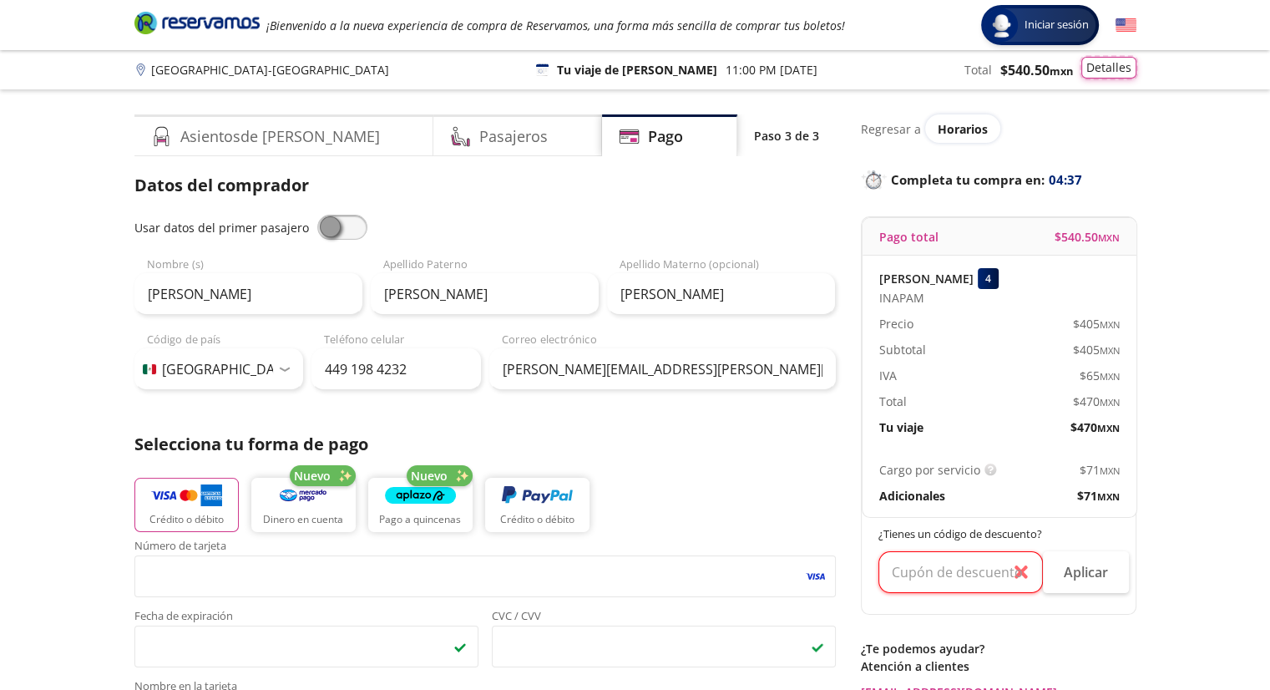
click at [1105, 73] on button "Detalles" at bounding box center [1108, 68] width 55 height 22
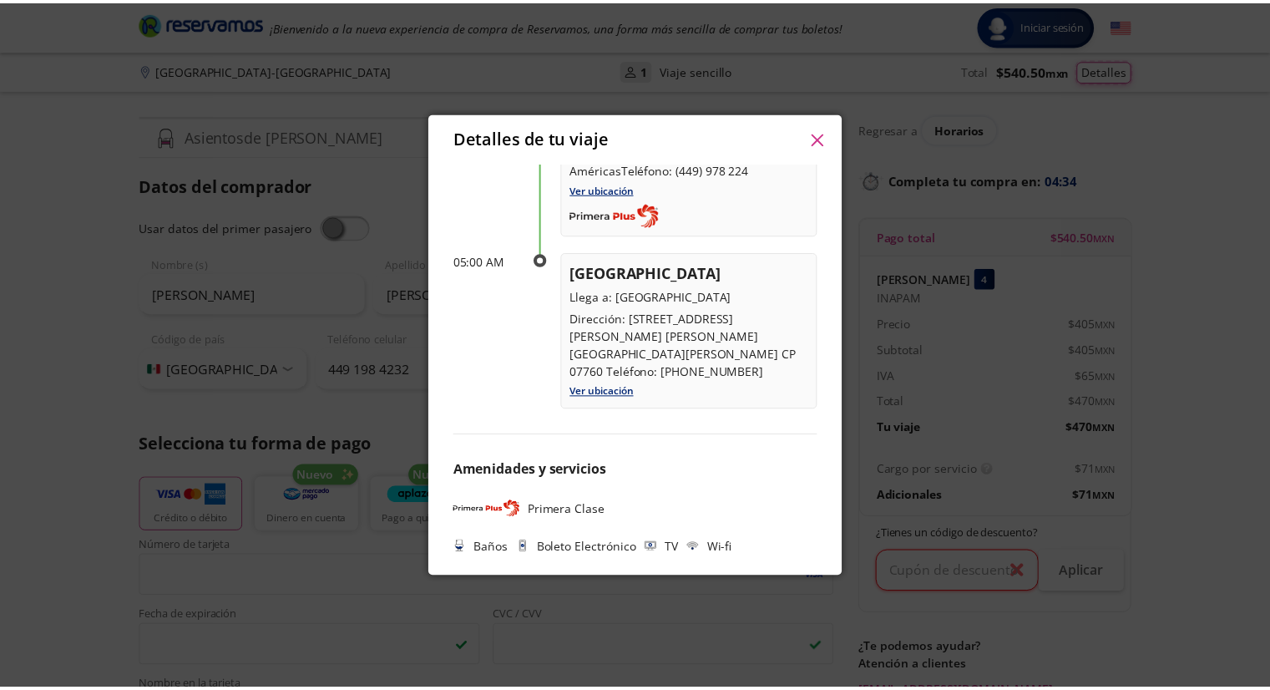
scroll to position [149, 0]
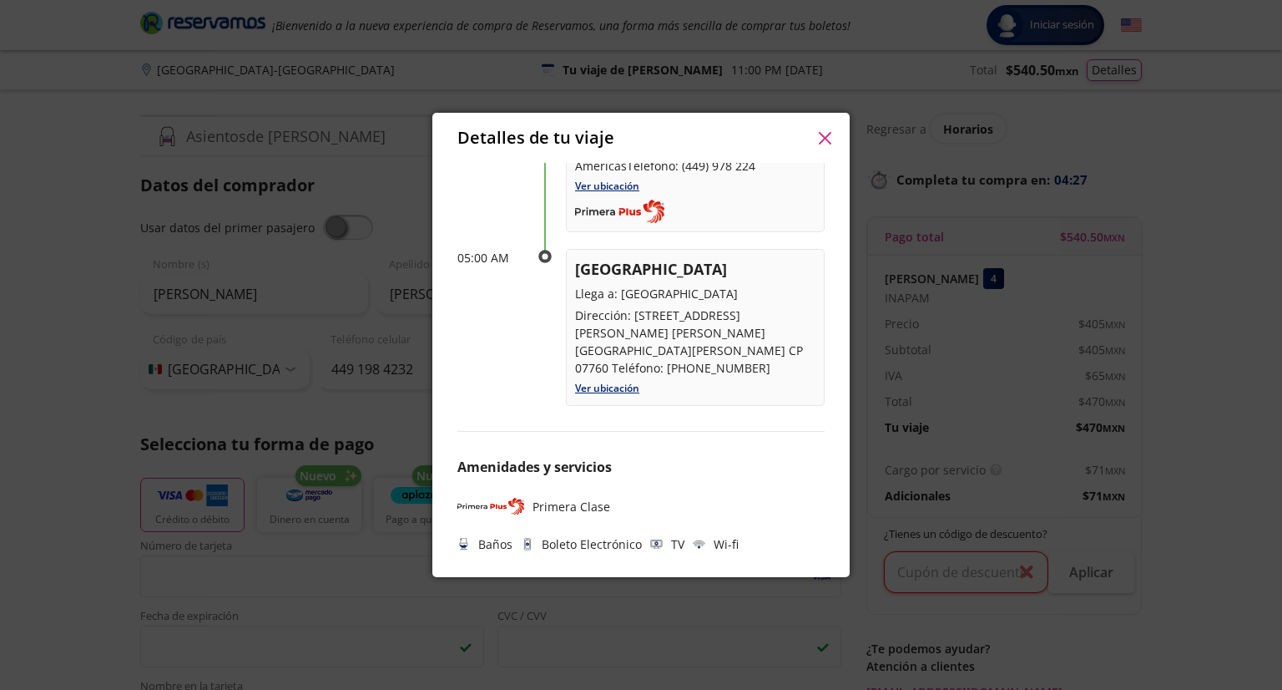
click at [827, 143] on icon "button" at bounding box center [825, 138] width 13 height 13
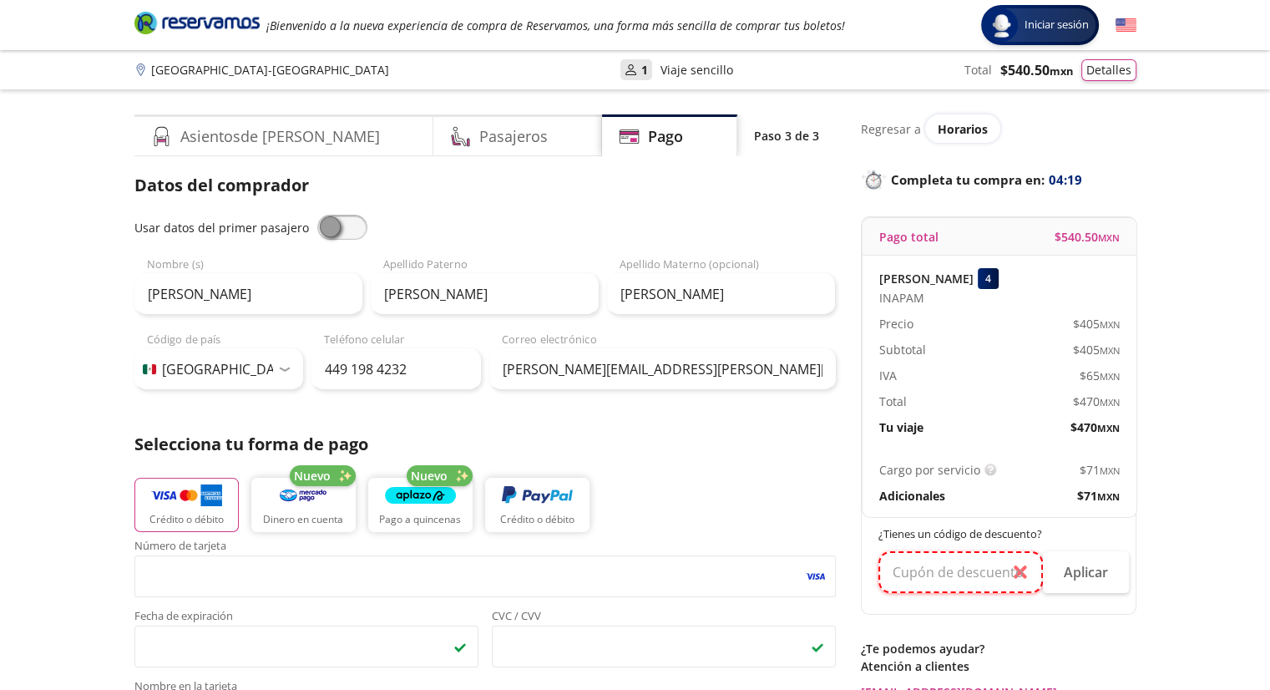
click at [1019, 570] on input "text" at bounding box center [960, 572] width 164 height 42
click at [1019, 569] on input "text" at bounding box center [960, 572] width 164 height 42
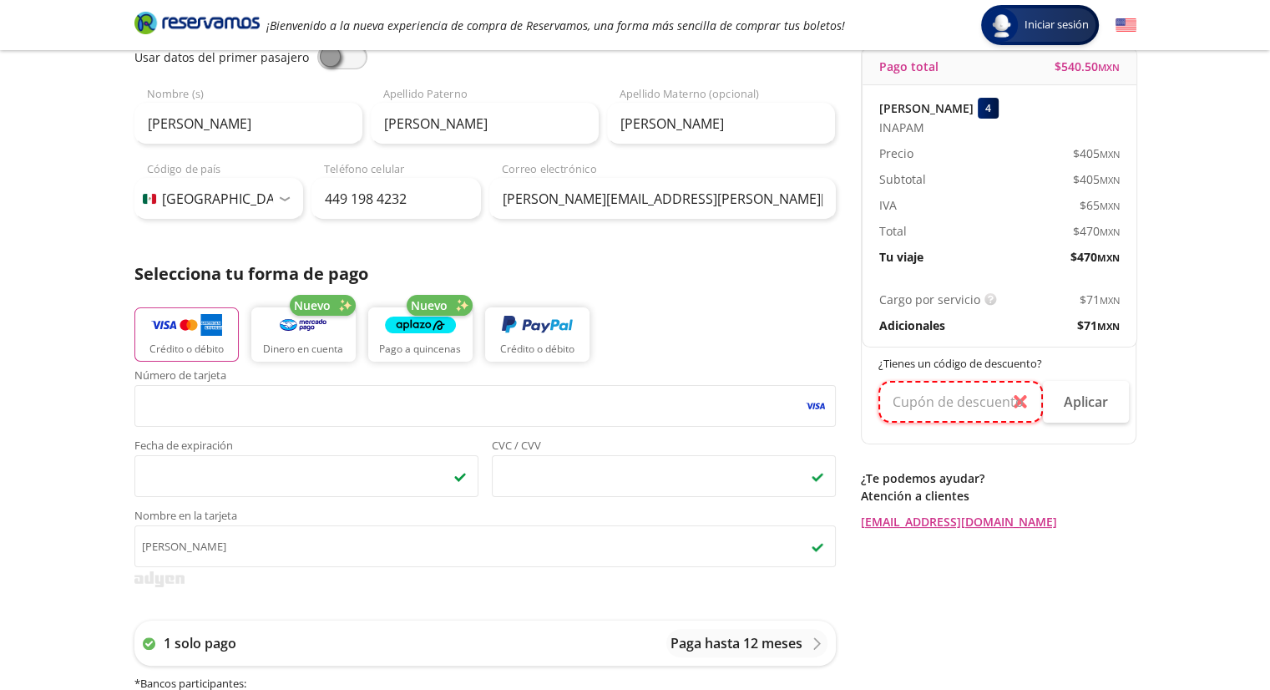
scroll to position [83, 0]
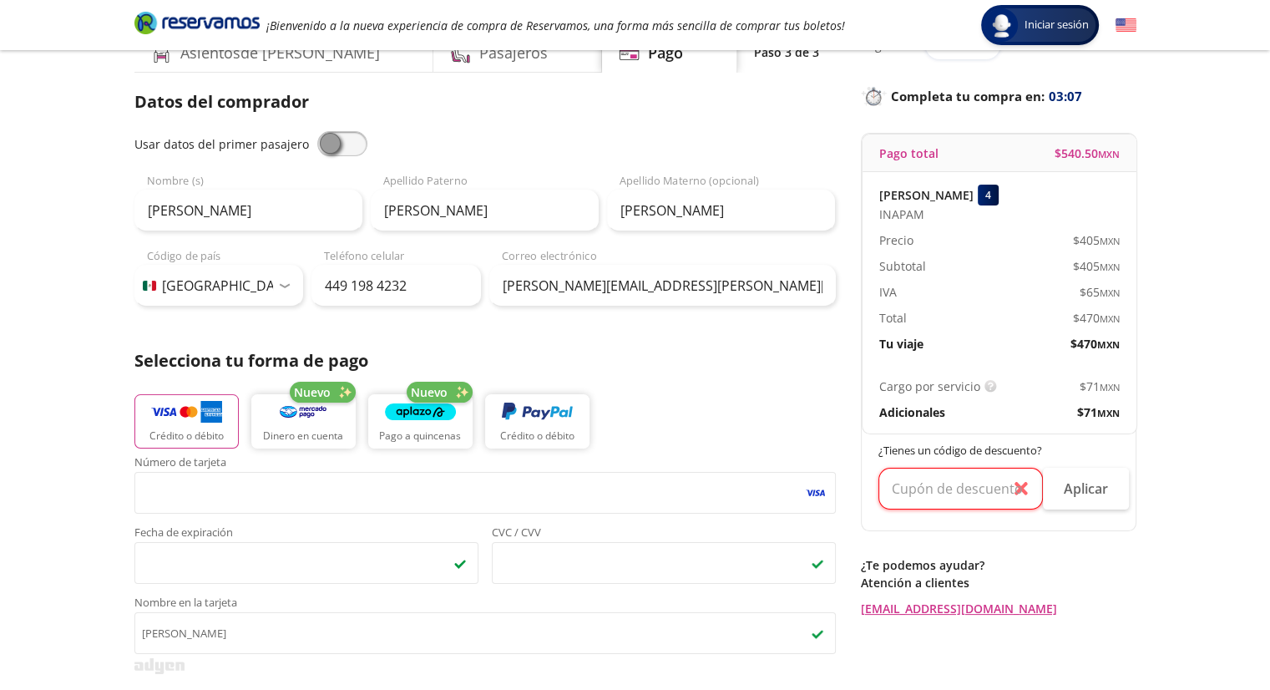
click at [1090, 382] on span "$ 71 MXN" at bounding box center [1099, 386] width 40 height 18
click at [1091, 383] on span "$ 71 MXN" at bounding box center [1099, 386] width 40 height 18
click at [1093, 383] on span "$ 71 MXN" at bounding box center [1099, 386] width 40 height 18
click at [1093, 382] on span "$ 71 MXN" at bounding box center [1099, 386] width 40 height 18
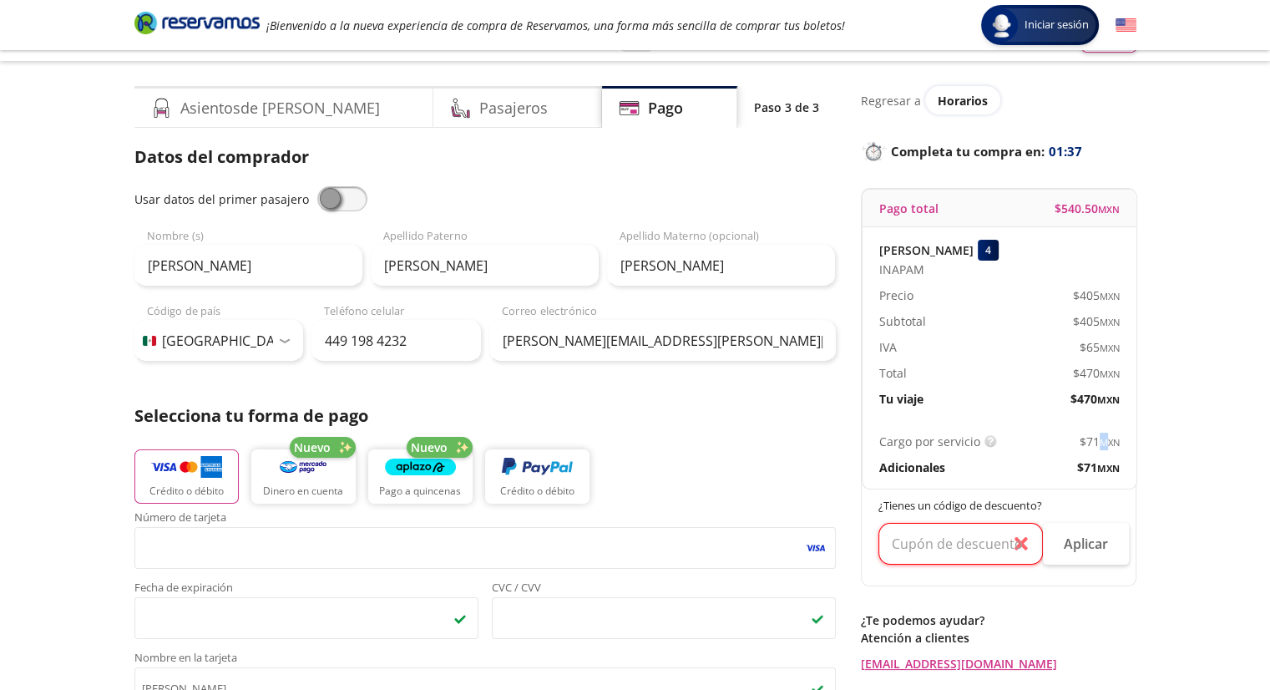
scroll to position [0, 0]
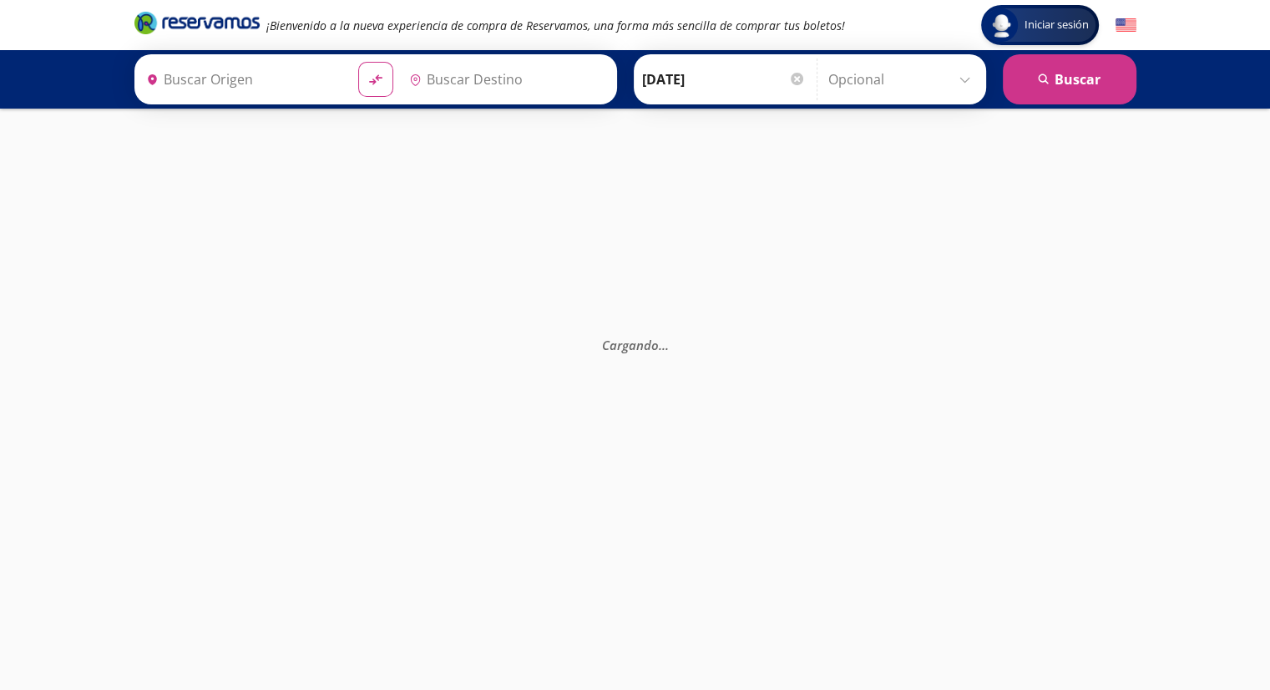
type input "[GEOGRAPHIC_DATA], [GEOGRAPHIC_DATA]"
